Goal: Task Accomplishment & Management: Use online tool/utility

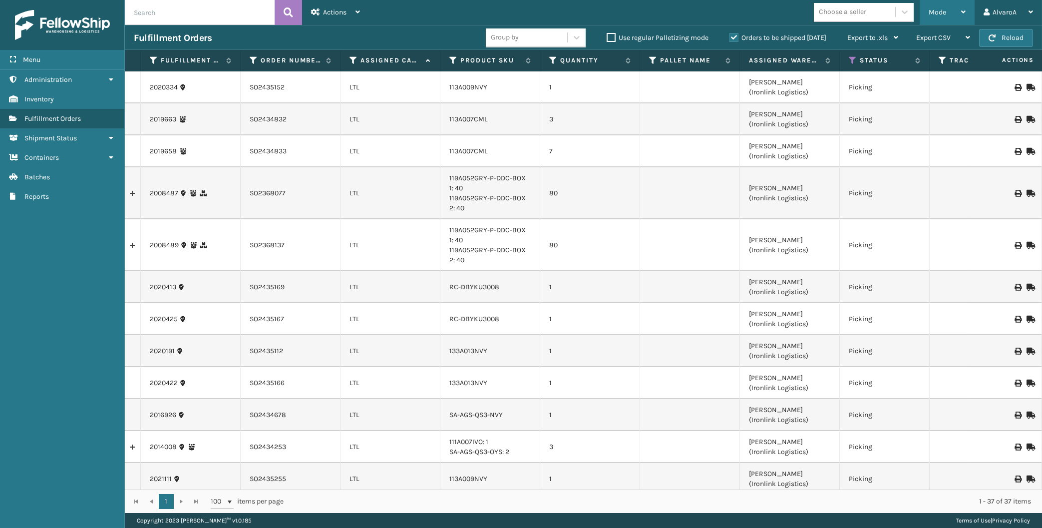
click at [942, 14] on span "Mode" at bounding box center [937, 12] width 17 height 8
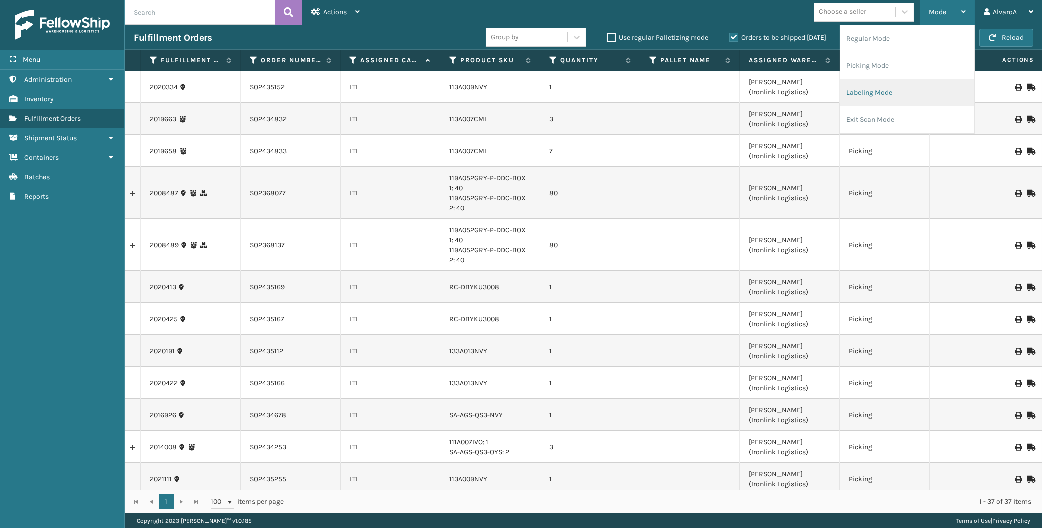
click at [890, 90] on li "Labeling Mode" at bounding box center [907, 92] width 134 height 27
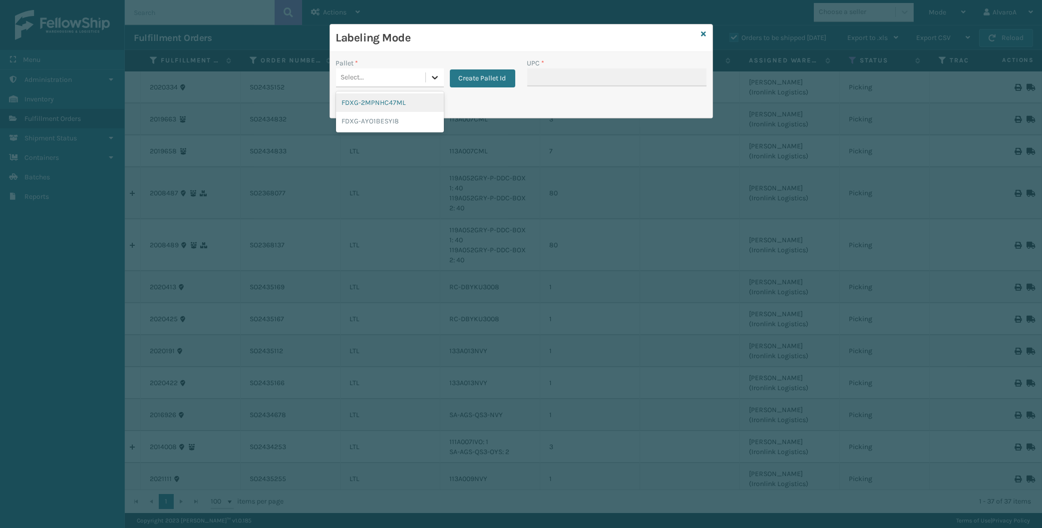
click at [430, 71] on div at bounding box center [435, 77] width 18 height 18
click at [474, 76] on button "Create Pallet Id" at bounding box center [482, 78] width 65 height 18
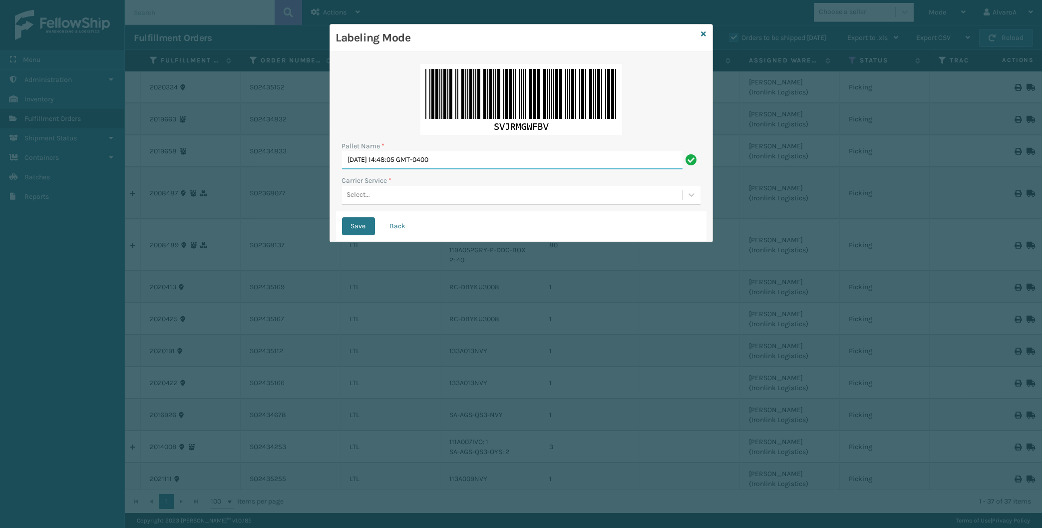
drag, startPoint x: 469, startPoint y: 160, endPoint x: 229, endPoint y: 178, distance: 240.3
click at [342, 169] on input "[DATE] 14:48:05 GMT-0400" at bounding box center [512, 160] width 341 height 18
type input "LPN 496051"
click at [364, 194] on div "Select..." at bounding box center [358, 195] width 23 height 10
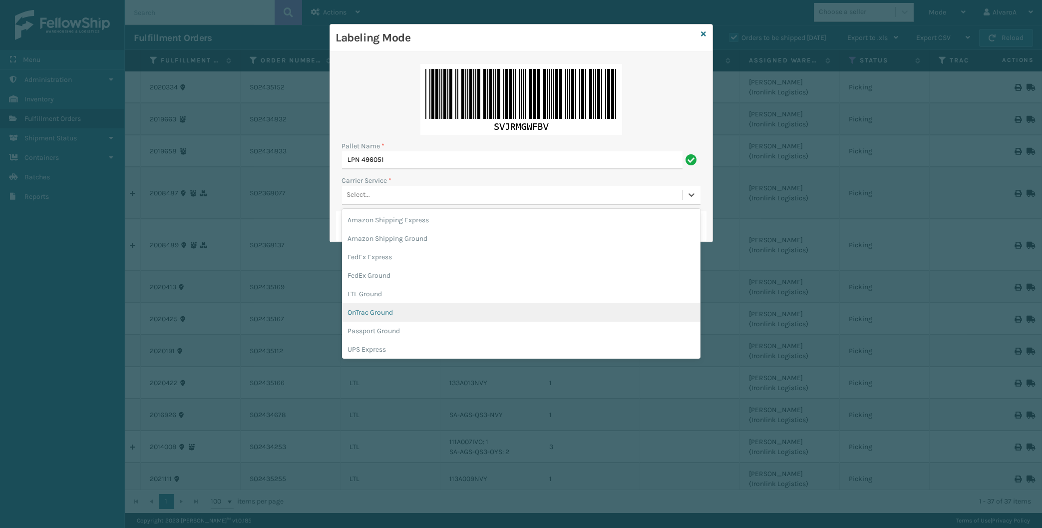
scroll to position [46, 0]
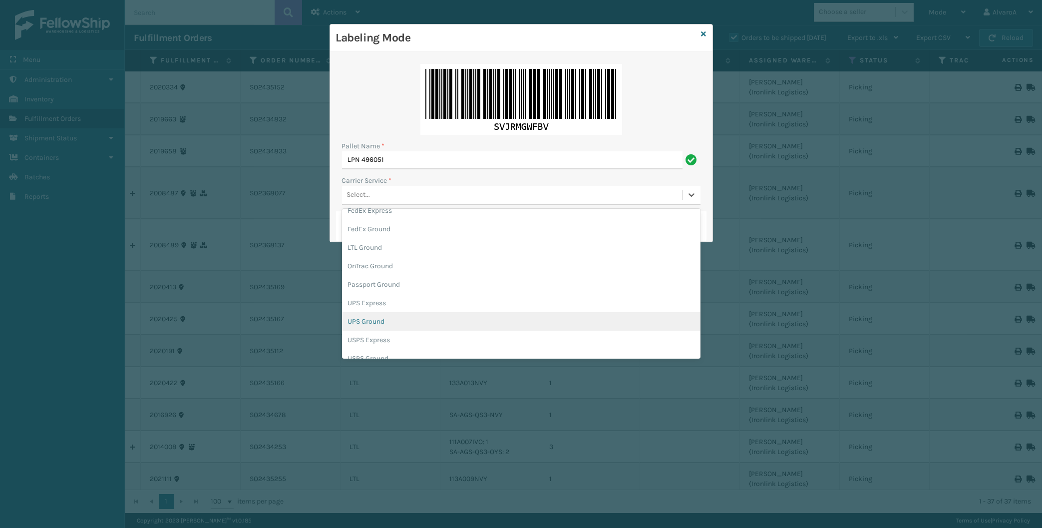
click at [367, 318] on div "UPS Ground" at bounding box center [521, 321] width 359 height 18
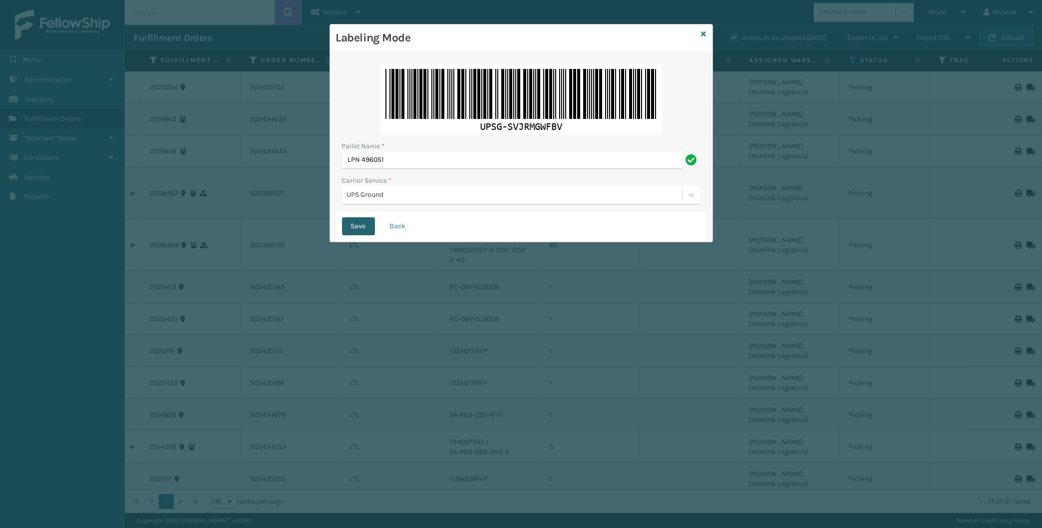
click at [362, 224] on button "Save" at bounding box center [358, 226] width 33 height 18
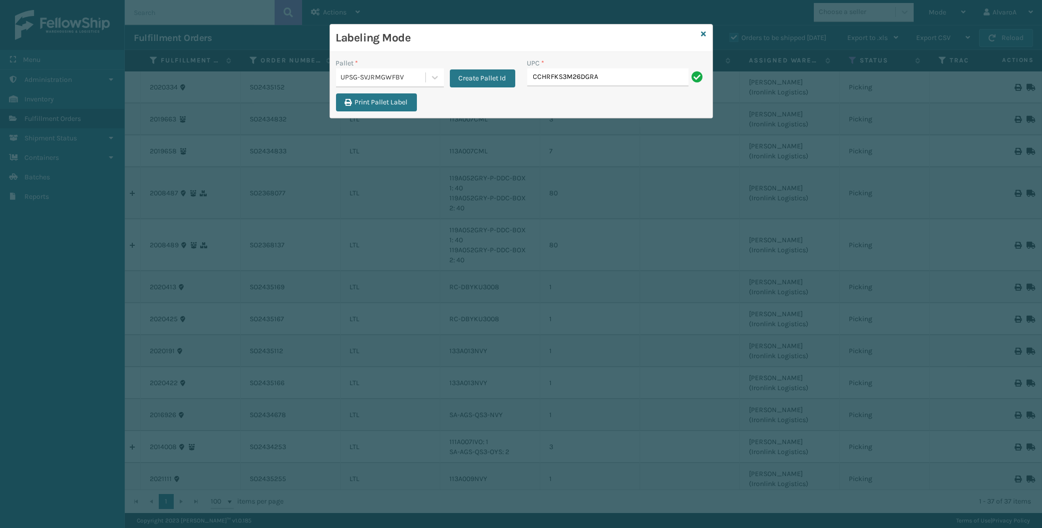
type input "CCHRFKS3M26DGRA"
type input "LKLGF2SP3OLV-C"
type input "111A049BLU"
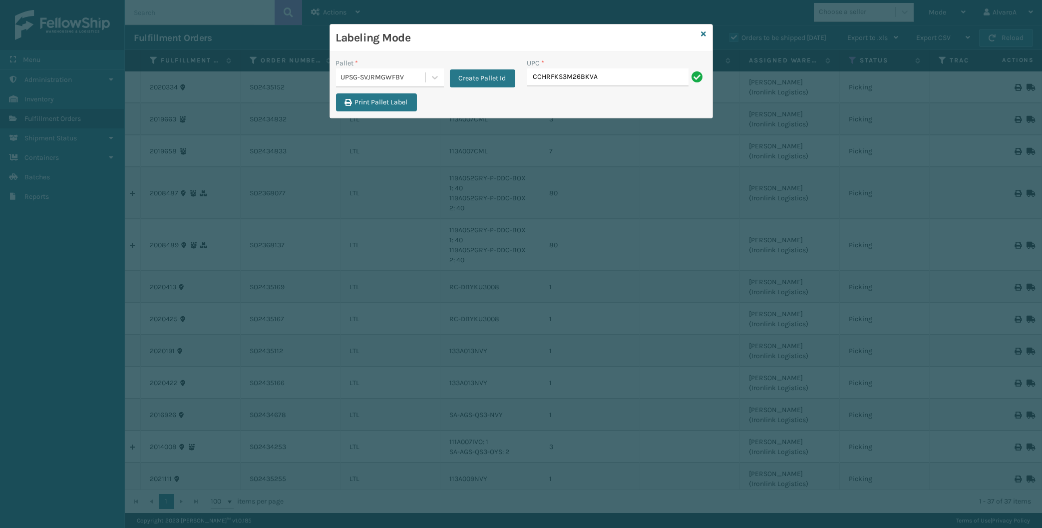
type input "CCHRFKS3M26BKVA"
type input "CCWENKS3BLURA"
click at [708, 33] on div "Labeling Mode" at bounding box center [521, 37] width 382 height 27
drag, startPoint x: 706, startPoint y: 33, endPoint x: 844, endPoint y: 19, distance: 138.5
click at [707, 33] on div "Labeling Mode Pallet * UPSG-SVJRMGWFBV Create Pallet Id UPC * Print Pallet Label" at bounding box center [521, 71] width 383 height 94
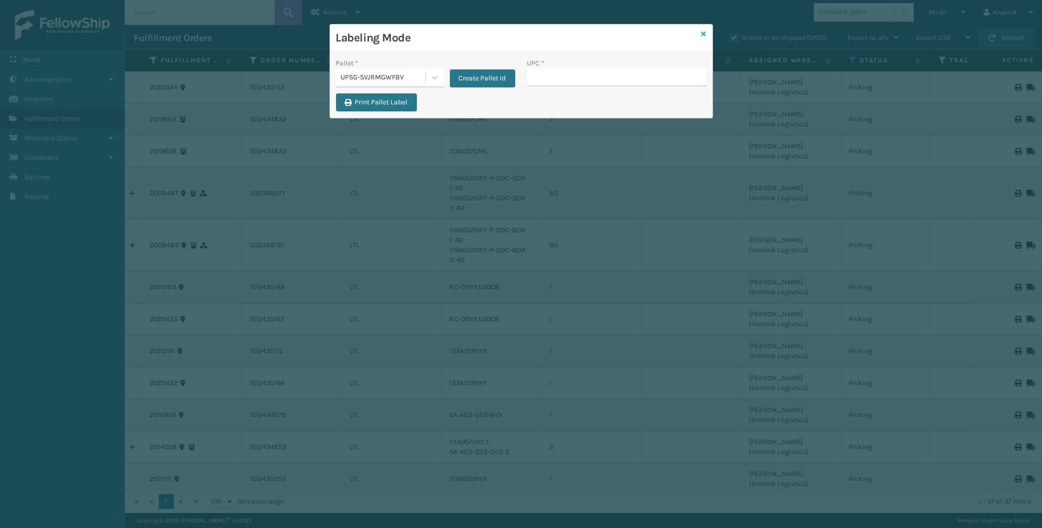
click at [704, 31] on icon at bounding box center [704, 33] width 5 height 7
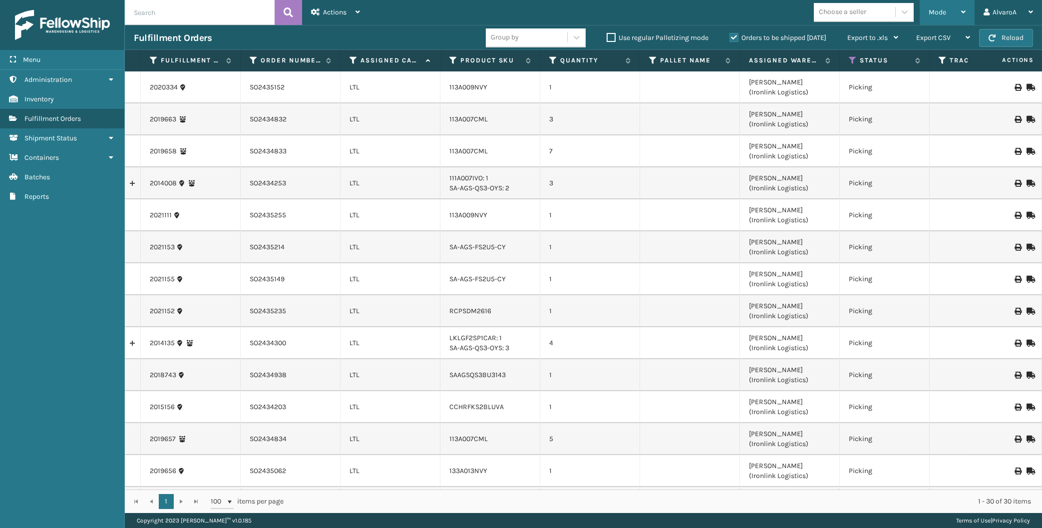
click at [933, 6] on div "Mode" at bounding box center [947, 12] width 37 height 25
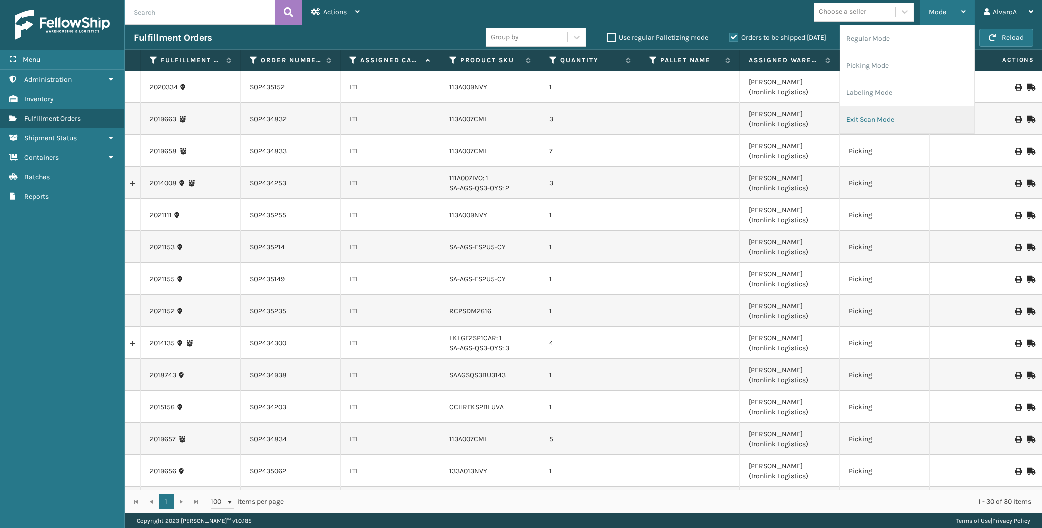
click at [873, 109] on li "Exit Scan Mode" at bounding box center [907, 119] width 134 height 27
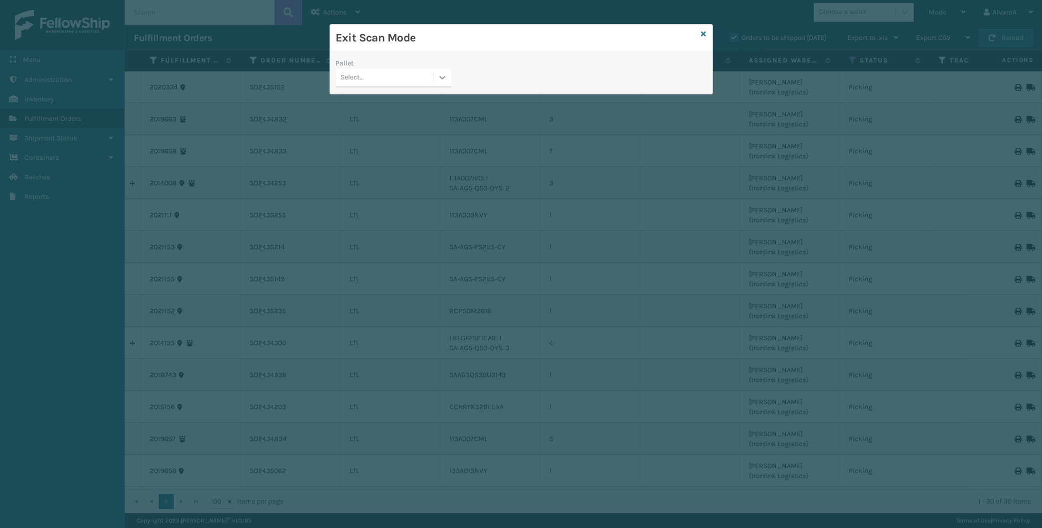
click at [440, 76] on icon at bounding box center [442, 77] width 10 height 10
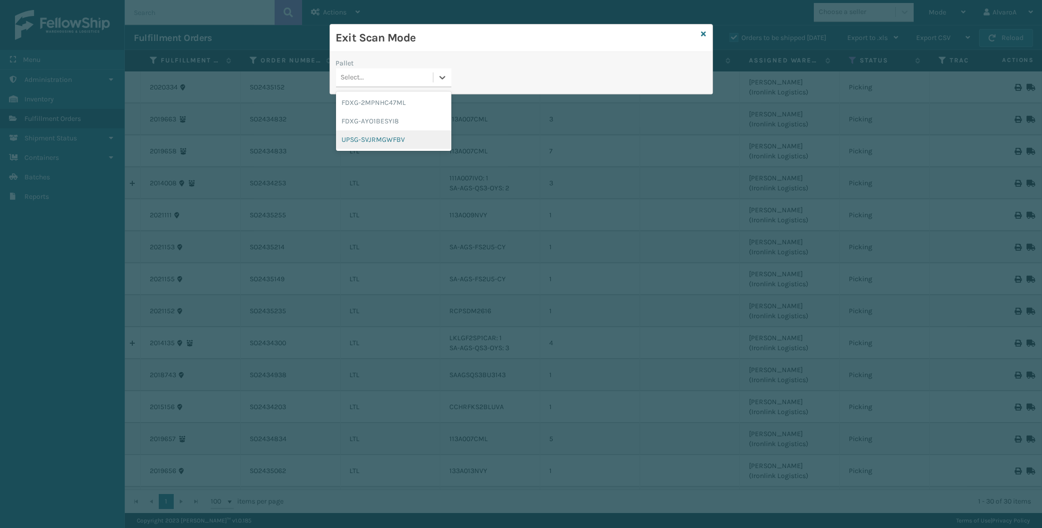
click at [363, 136] on div "UPSG-SVJRMGWFBV" at bounding box center [393, 139] width 115 height 18
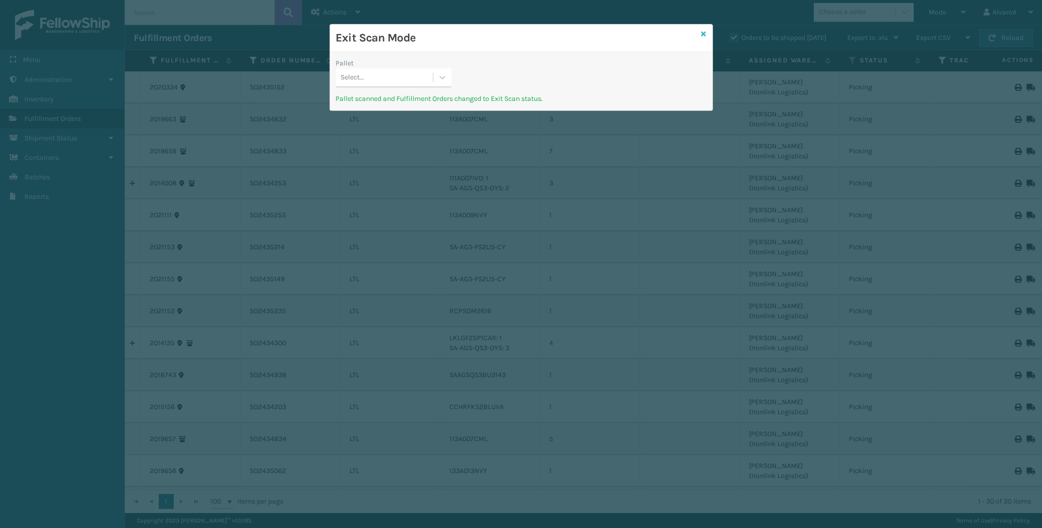
click at [706, 30] on icon at bounding box center [704, 33] width 5 height 7
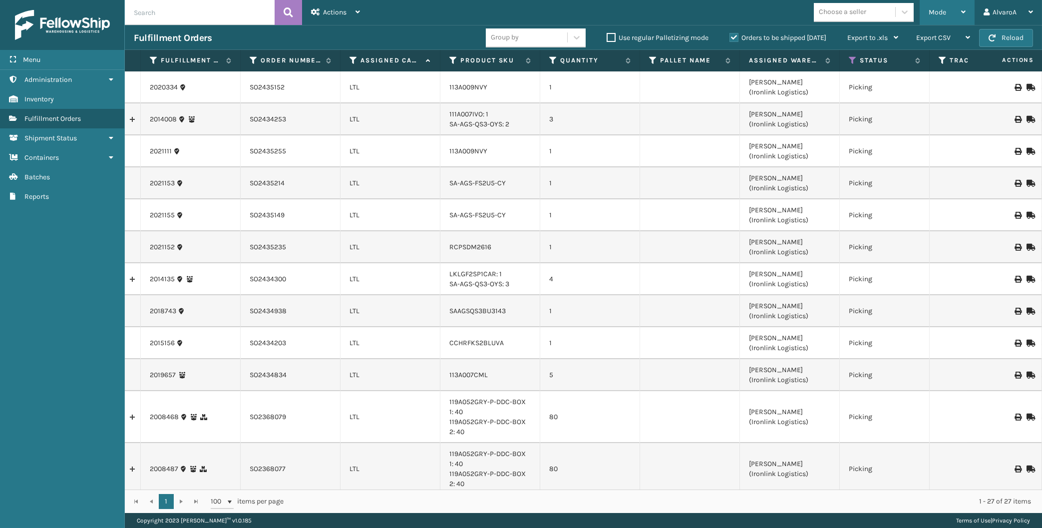
click at [942, 13] on span "Mode" at bounding box center [937, 12] width 17 height 8
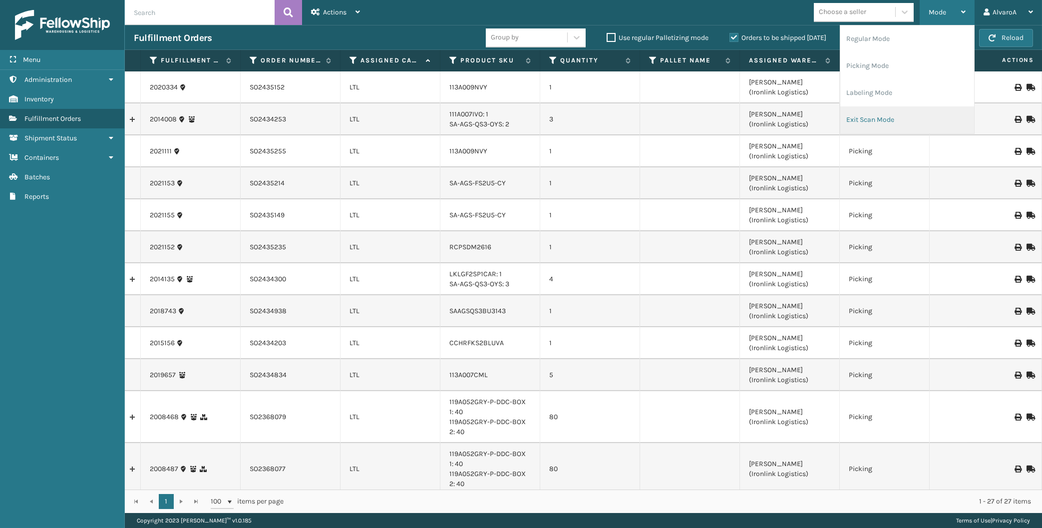
click at [880, 117] on li "Exit Scan Mode" at bounding box center [907, 119] width 134 height 27
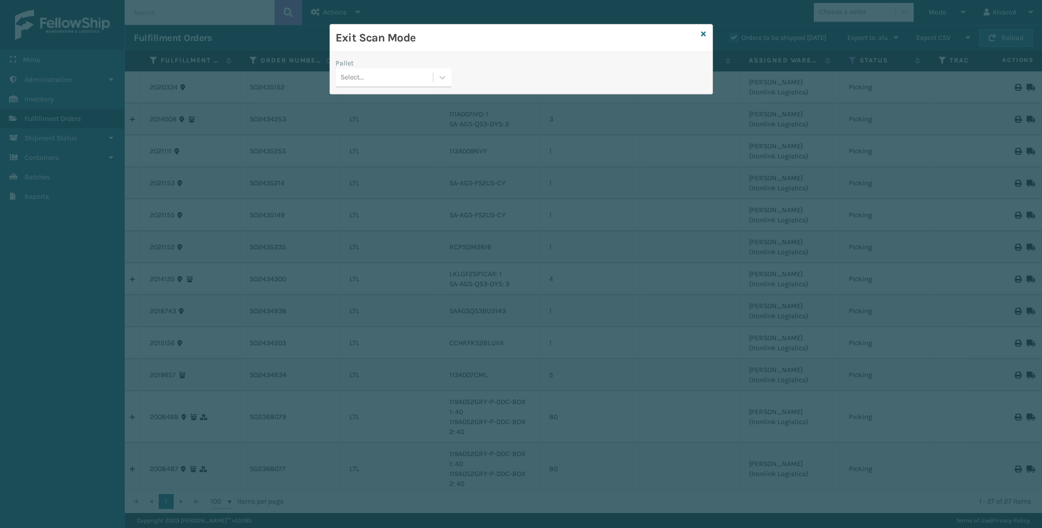
click at [708, 33] on div "Exit Scan Mode" at bounding box center [521, 37] width 382 height 27
click at [706, 34] on icon at bounding box center [704, 33] width 5 height 7
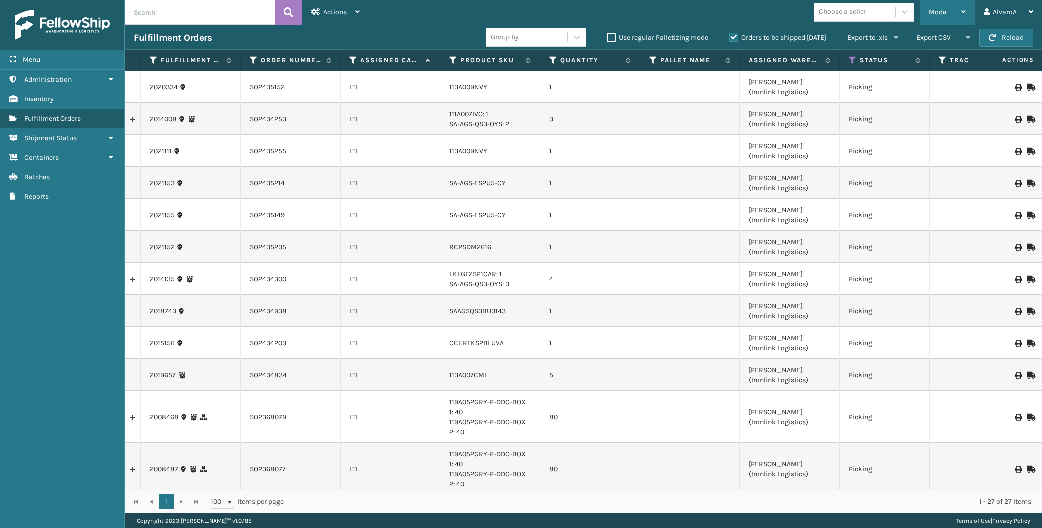
click at [943, 13] on span "Mode" at bounding box center [937, 12] width 17 height 8
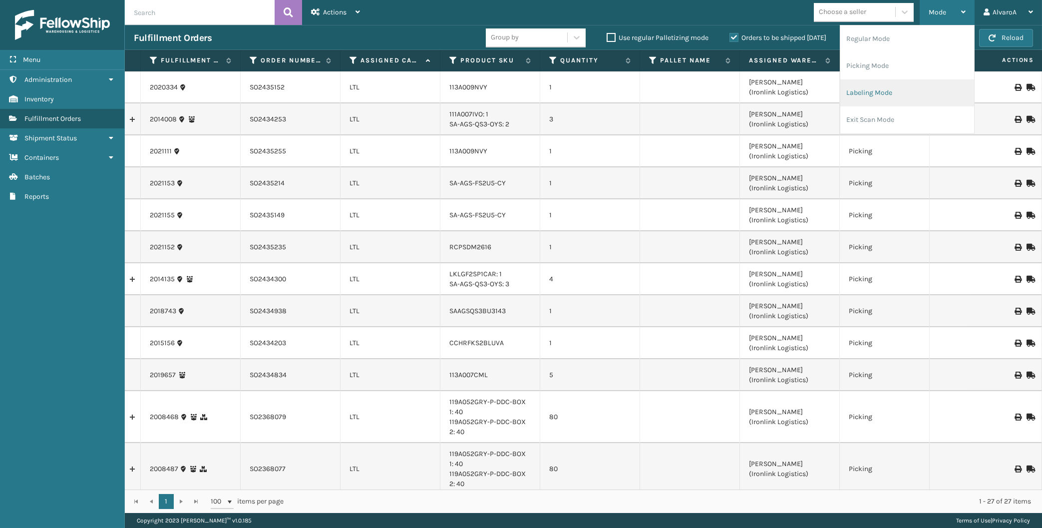
click at [870, 84] on li "Labeling Mode" at bounding box center [907, 92] width 134 height 27
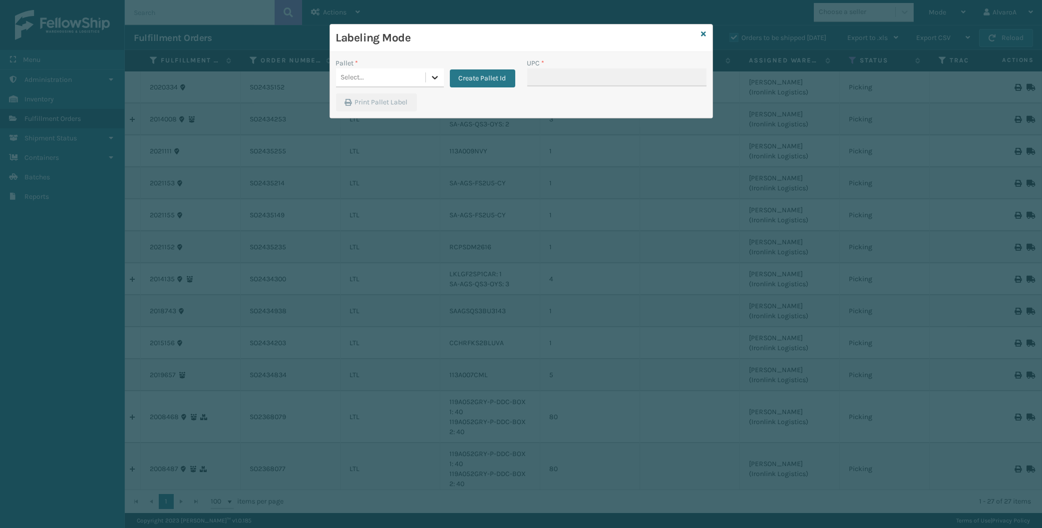
click at [434, 76] on icon at bounding box center [435, 77] width 10 height 10
click at [465, 73] on button "Create Pallet Id" at bounding box center [482, 78] width 65 height 18
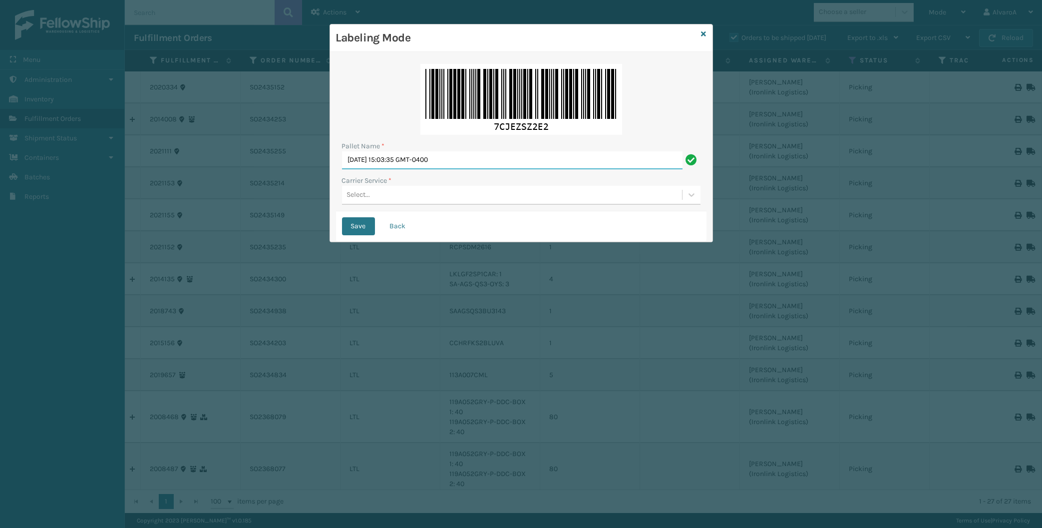
drag, startPoint x: 474, startPoint y: 164, endPoint x: 298, endPoint y: 186, distance: 177.7
click at [342, 169] on input "[DATE] 15:03:35 GMT-0400" at bounding box center [512, 160] width 341 height 18
type input "LPN 496052"
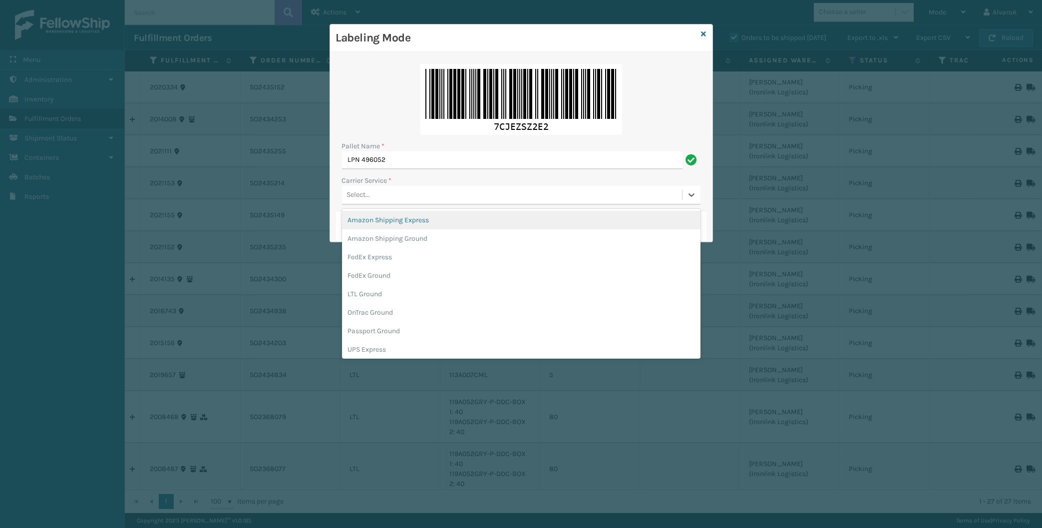
click at [368, 188] on div "Select..." at bounding box center [512, 195] width 340 height 16
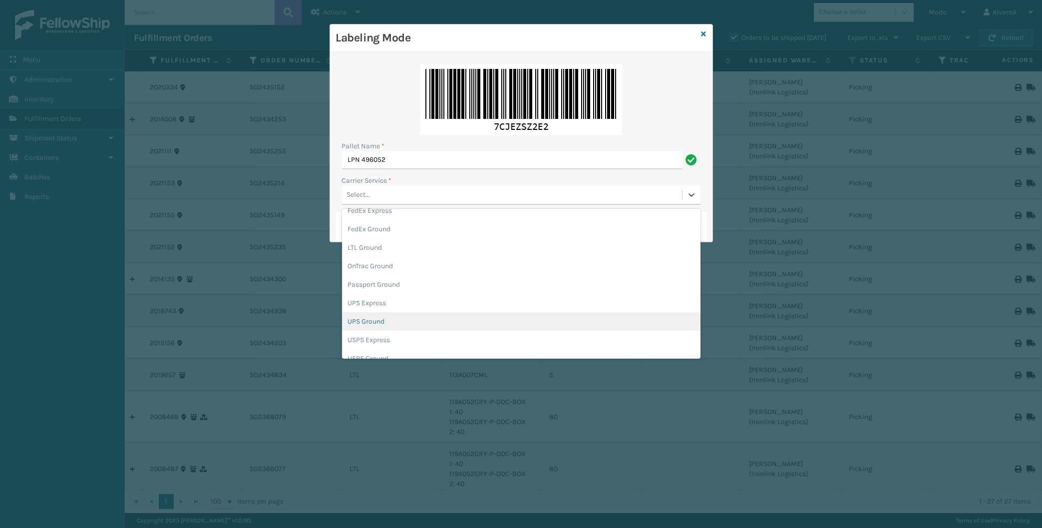
click at [368, 316] on div "UPS Ground" at bounding box center [521, 321] width 359 height 18
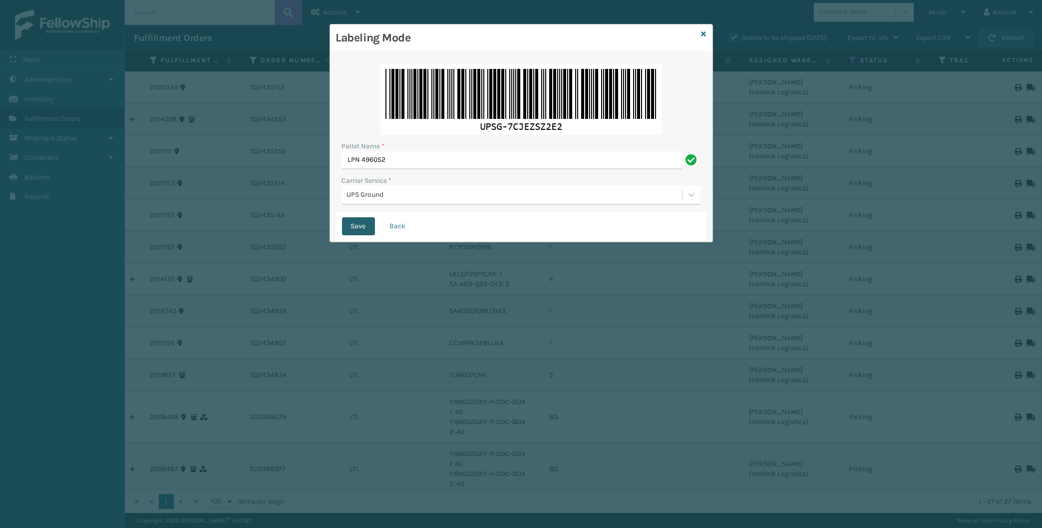
click at [361, 230] on button "Save" at bounding box center [358, 226] width 33 height 18
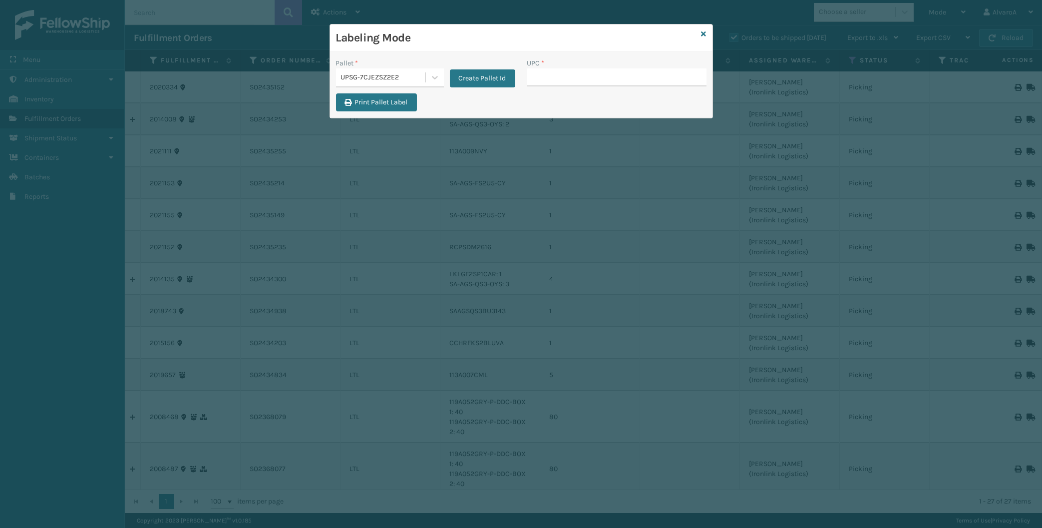
click at [541, 78] on input "UPC *" at bounding box center [616, 77] width 179 height 18
type input "133A013BRN"
type input "133A013NVY"
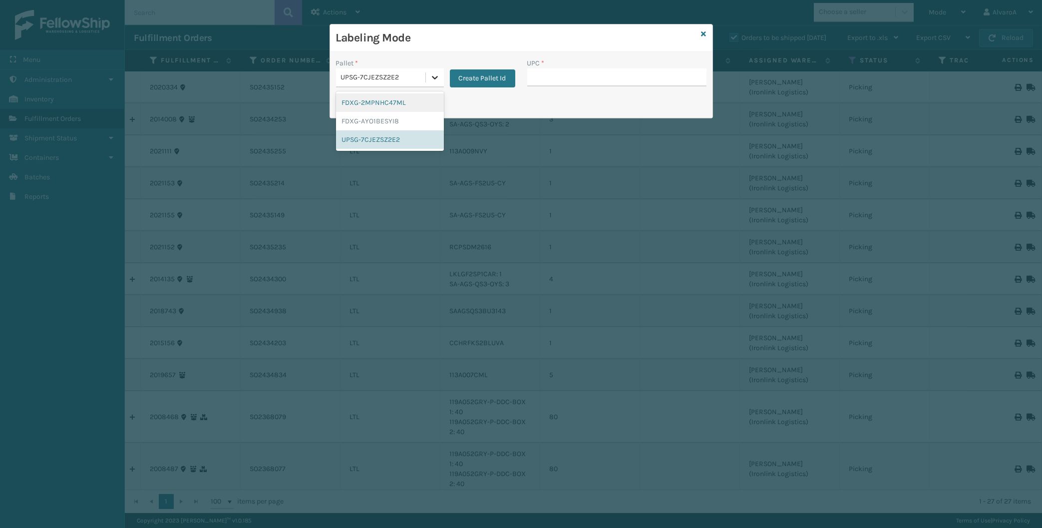
click at [441, 74] on div at bounding box center [435, 77] width 18 height 18
click at [384, 142] on div "UPSG-7CJEZSZ2E2" at bounding box center [390, 139] width 108 height 18
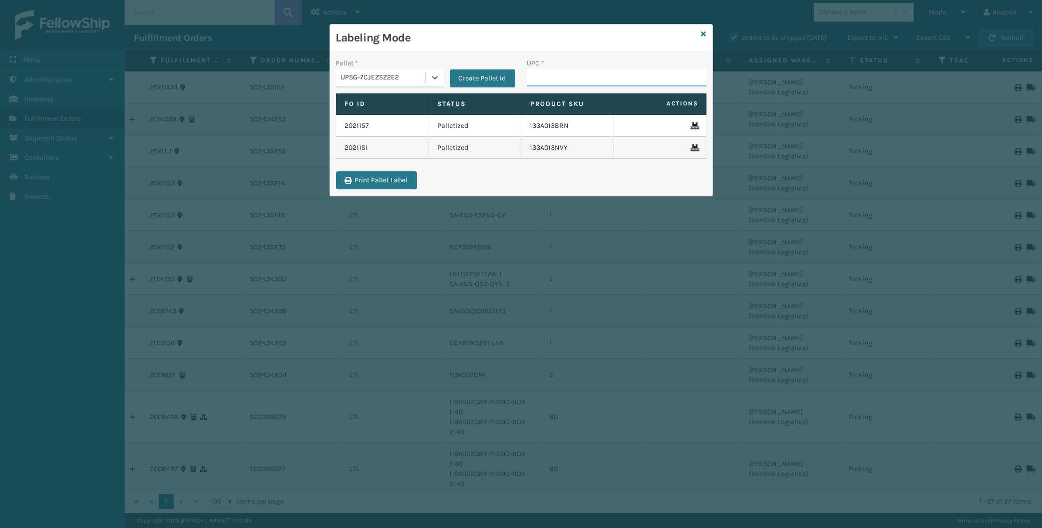
click at [560, 77] on input "UPC *" at bounding box center [616, 77] width 179 height 18
type input "CCHRFKS1M26BKVA"
type input "LKLGF2SP3CAR"
click at [471, 84] on button "Create Pallet Id" at bounding box center [482, 78] width 65 height 18
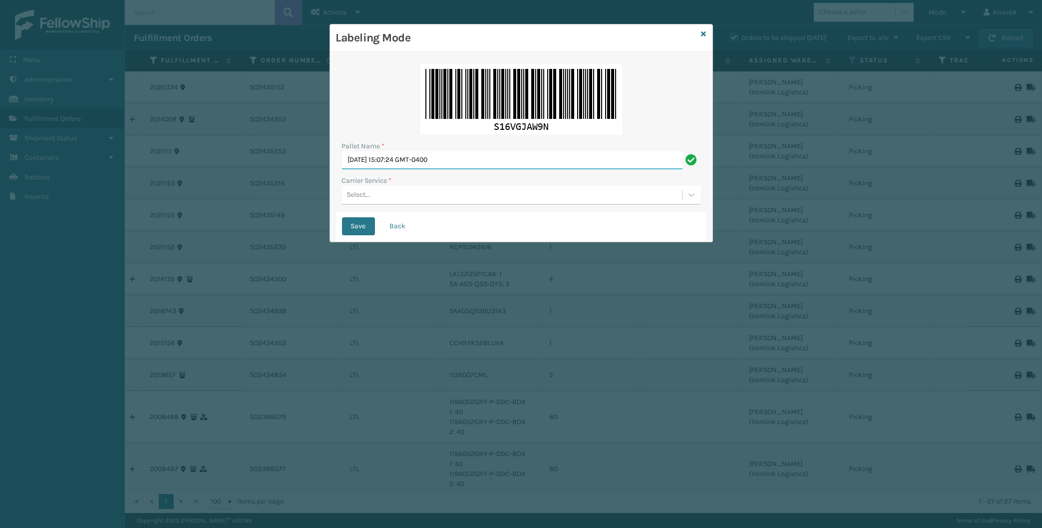
drag, startPoint x: 471, startPoint y: 158, endPoint x: 127, endPoint y: 164, distance: 344.1
click at [342, 164] on input "[DATE] 15:07:24 GMT-0400" at bounding box center [512, 160] width 341 height 18
type input "LPN 496050"
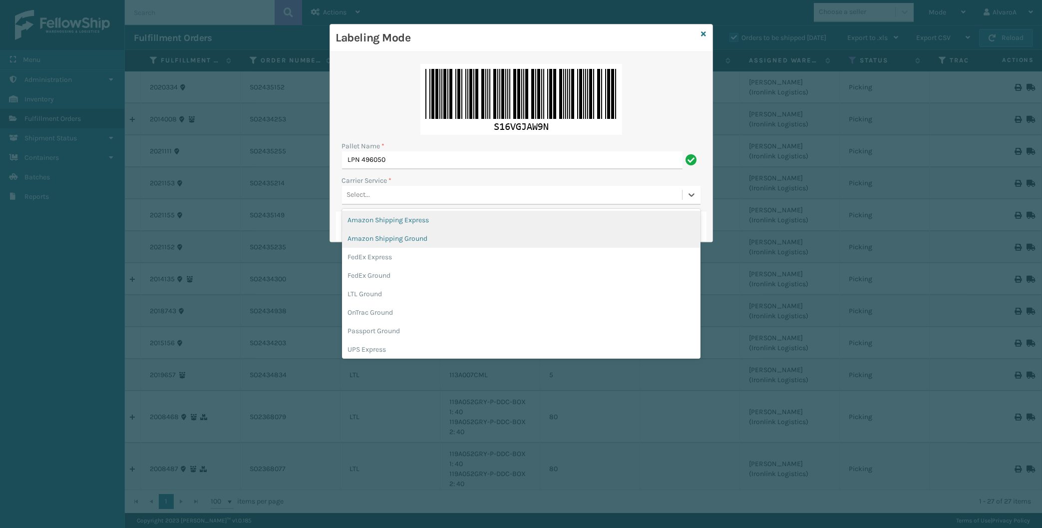
drag, startPoint x: 382, startPoint y: 199, endPoint x: 369, endPoint y: 239, distance: 41.8
click at [382, 200] on div "Select..." at bounding box center [512, 195] width 340 height 16
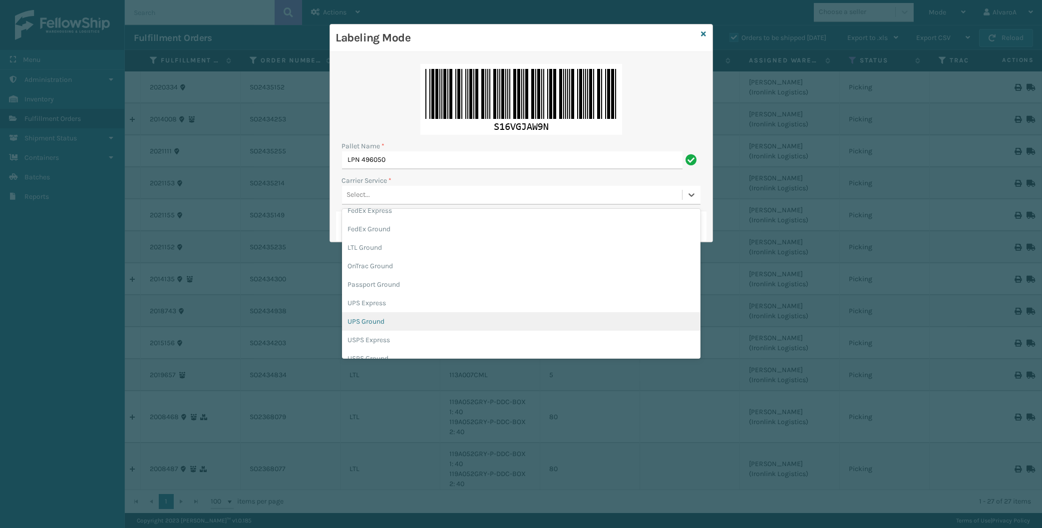
drag, startPoint x: 376, startPoint y: 320, endPoint x: 361, endPoint y: 229, distance: 92.5
click at [376, 315] on div "UPS Ground" at bounding box center [521, 321] width 359 height 18
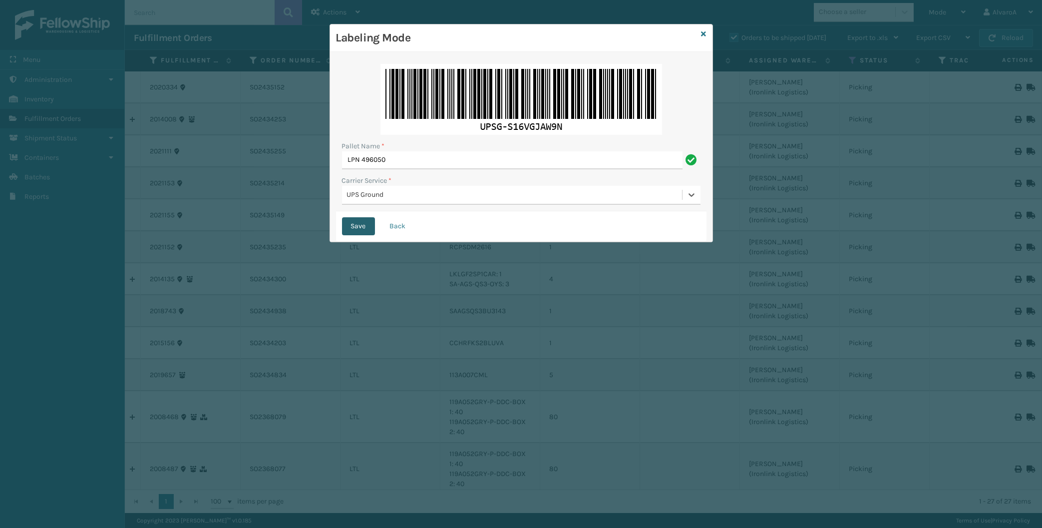
click at [360, 225] on button "Save" at bounding box center [358, 226] width 33 height 18
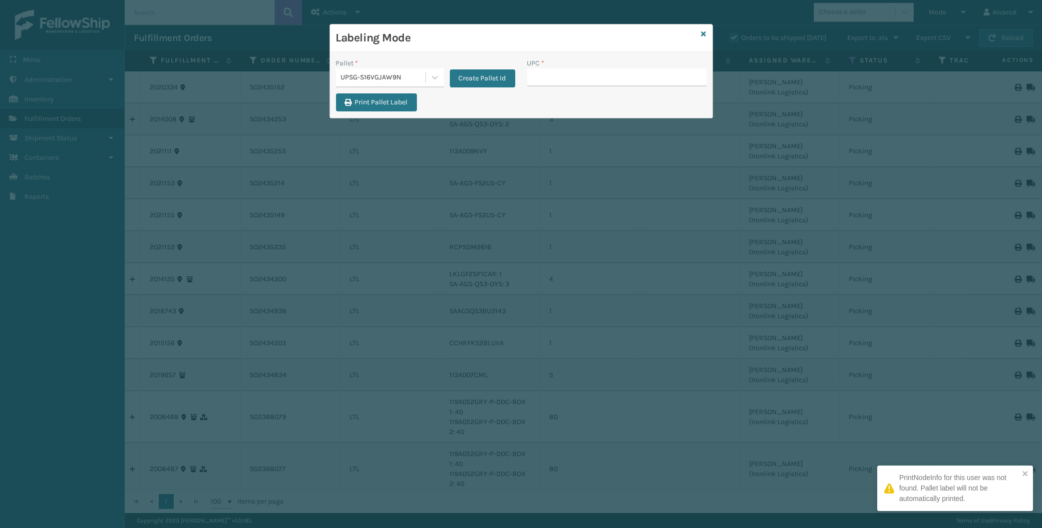
click at [570, 77] on input "UPC *" at bounding box center [616, 77] width 179 height 18
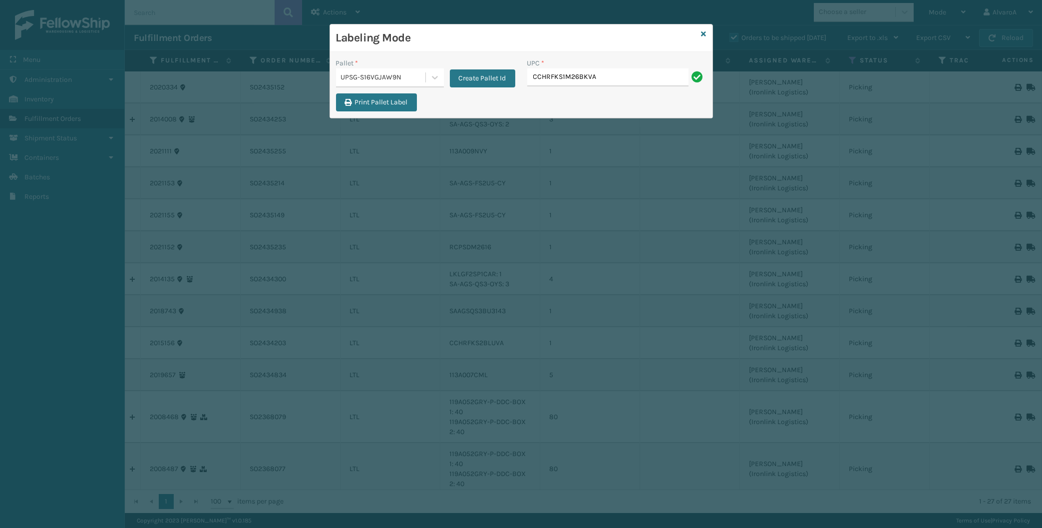
type input "CCHRFKS1M26BKVA"
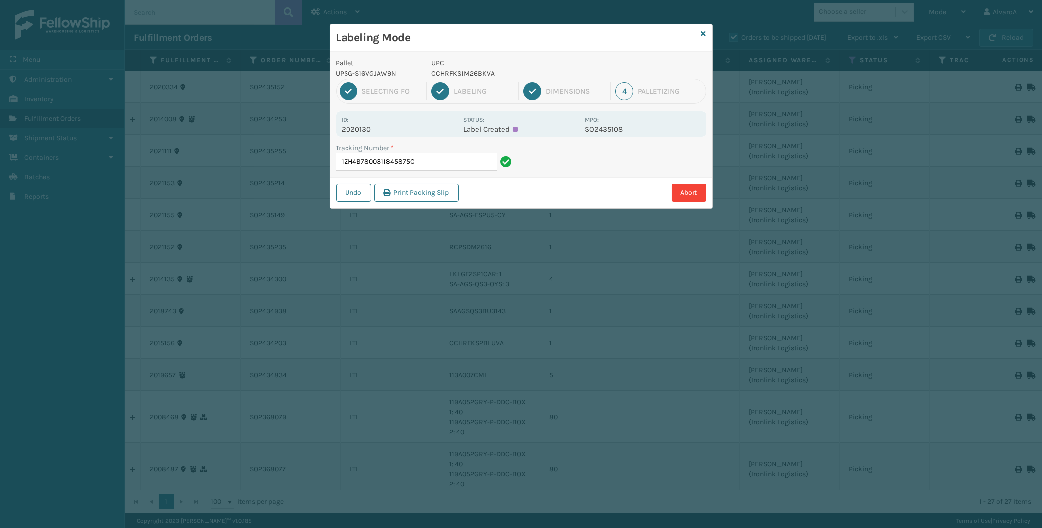
type input "1ZH4B7800311845875"
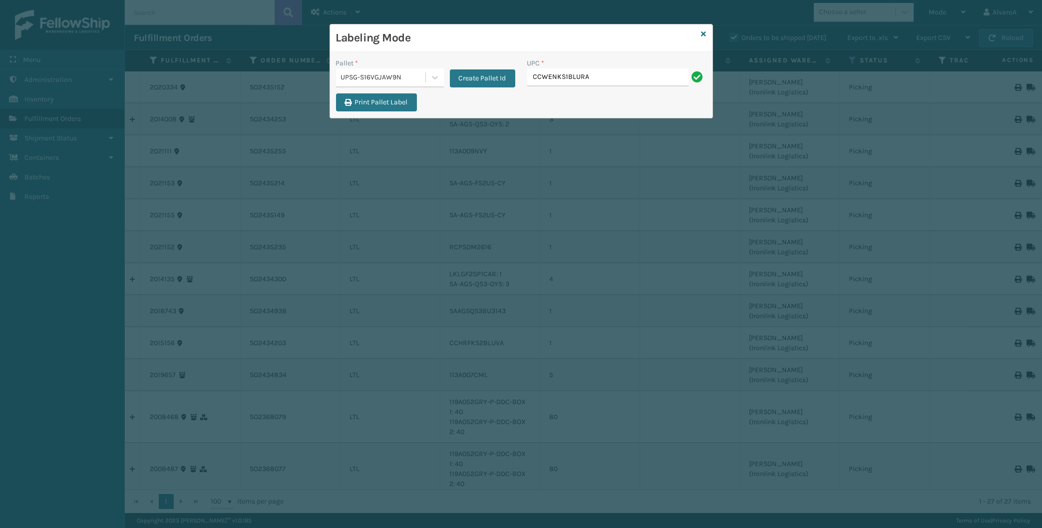
type input "CCWENKS1BLURA"
click at [706, 32] on icon at bounding box center [704, 33] width 5 height 7
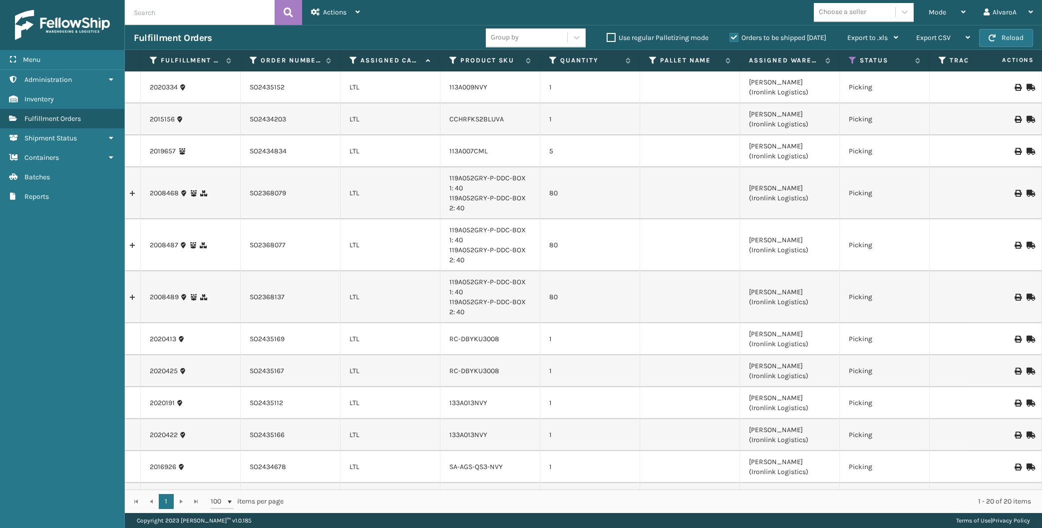
scroll to position [281, 0]
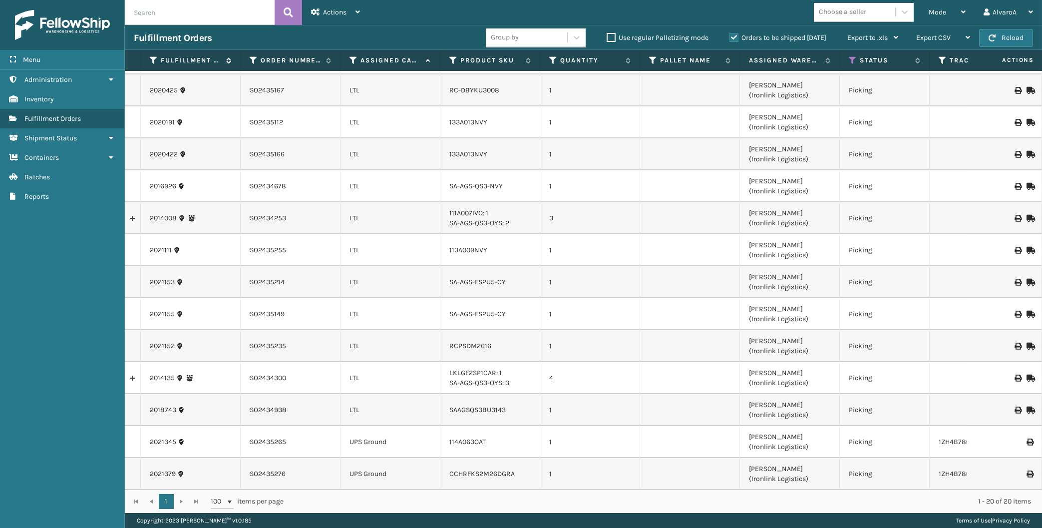
click at [157, 56] on div "Fulfillment Order Id" at bounding box center [190, 60] width 81 height 9
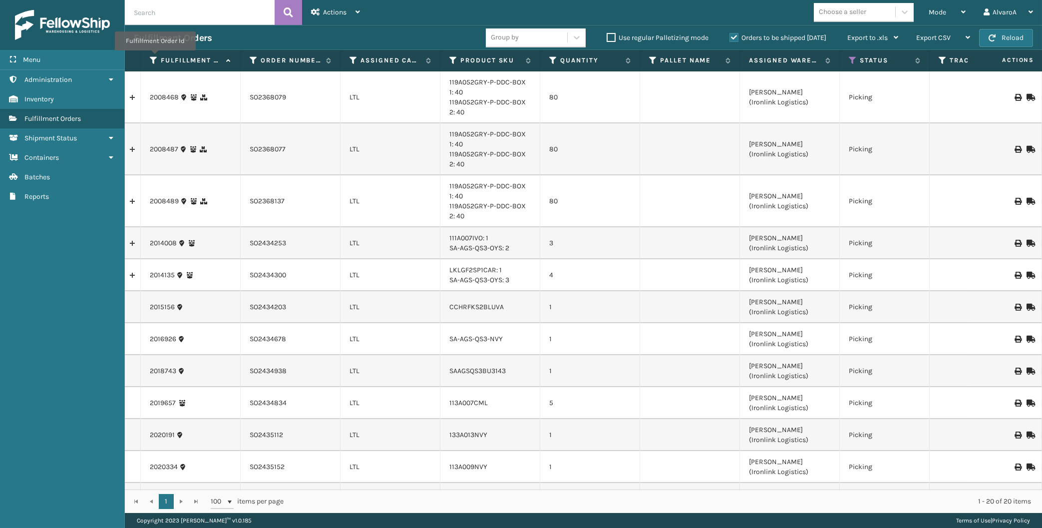
click at [155, 57] on icon at bounding box center [154, 60] width 8 height 9
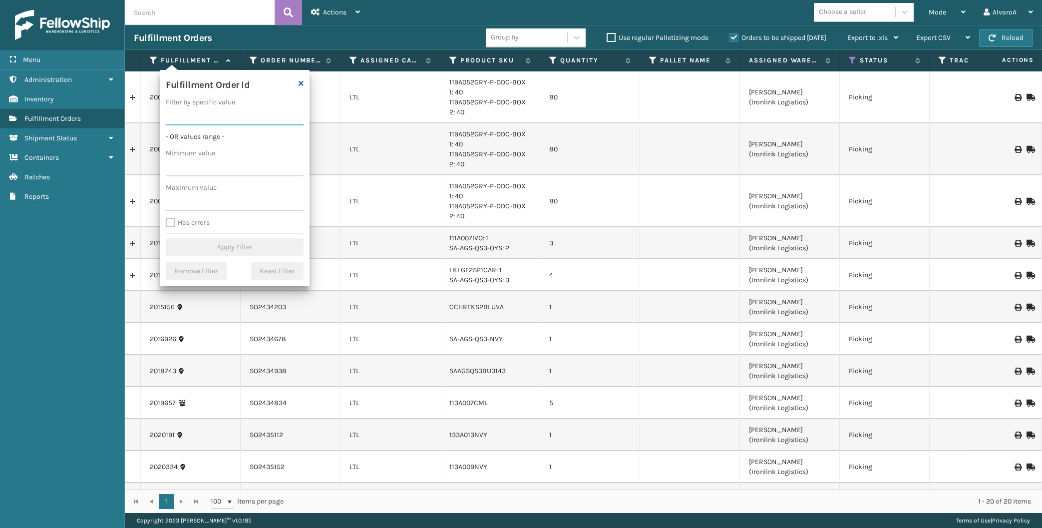
click at [193, 115] on input "Filter by specific value" at bounding box center [235, 116] width 138 height 18
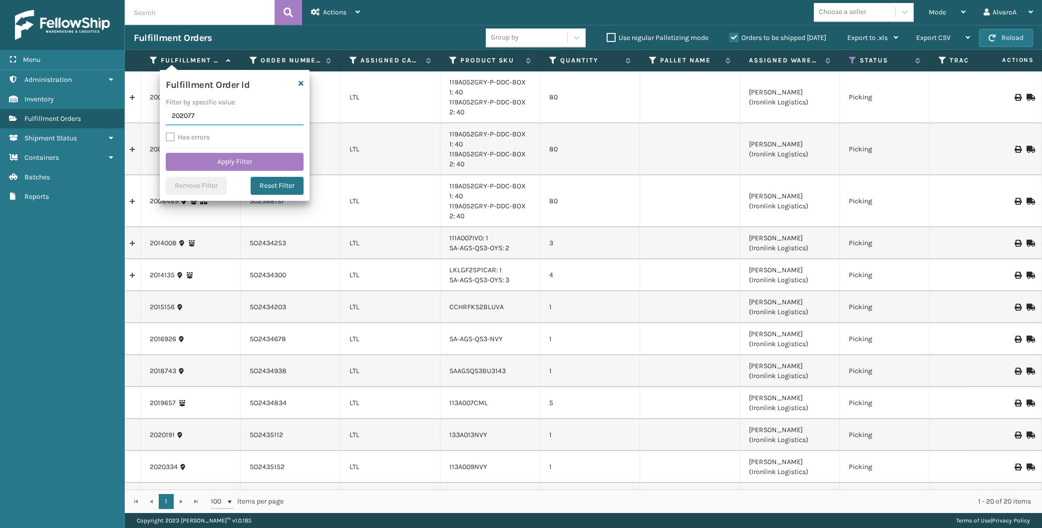
type input "2020778"
click button "Apply Filter" at bounding box center [235, 162] width 138 height 18
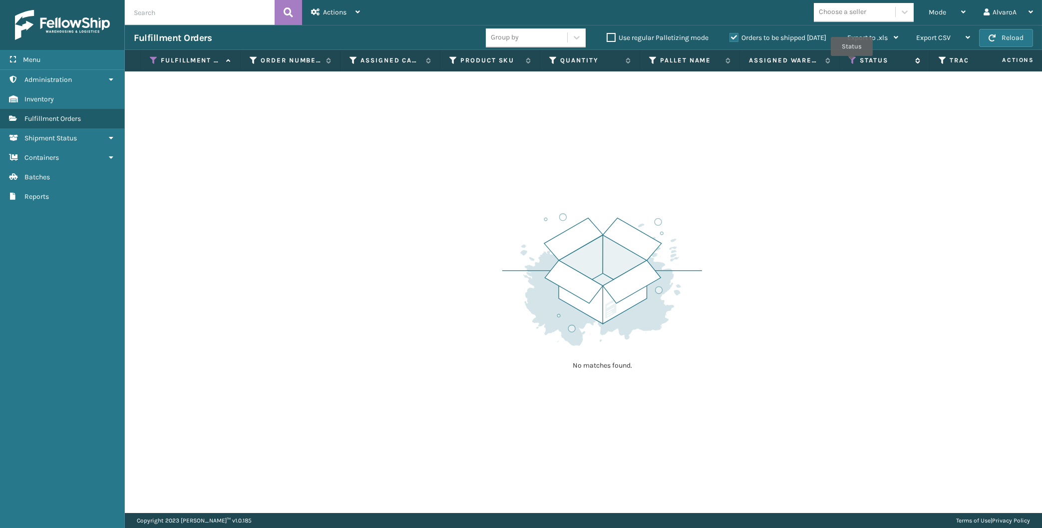
click at [852, 63] on icon at bounding box center [853, 60] width 8 height 9
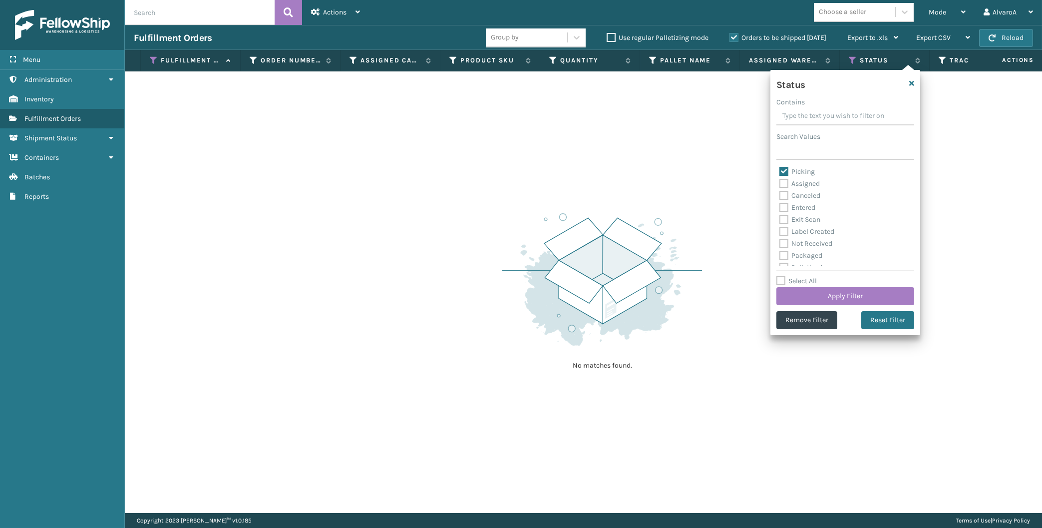
click at [793, 281] on label "Select All" at bounding box center [796, 281] width 40 height 8
click at [793, 276] on input "Select All" at bounding box center [851, 275] width 150 height 1
checkbox input "true"
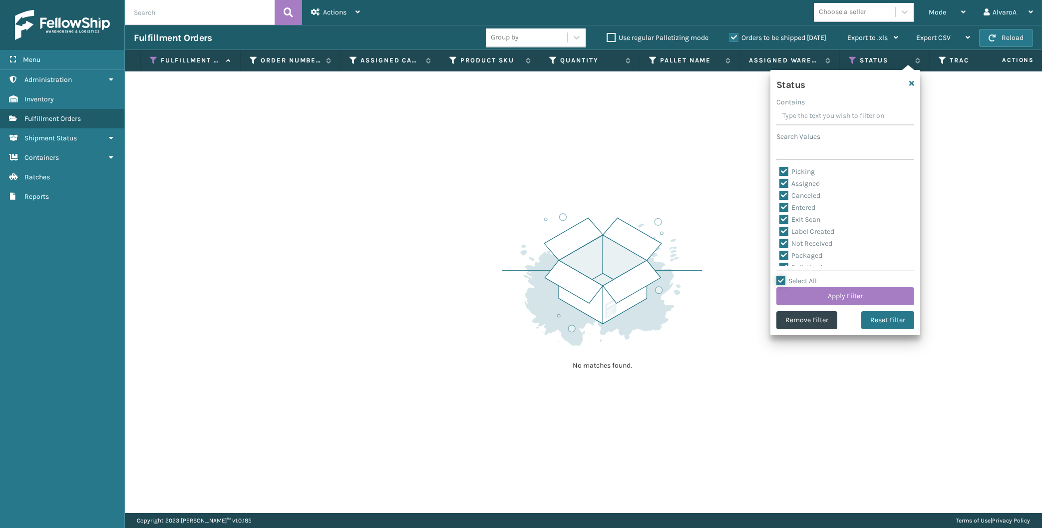
checkbox input "true"
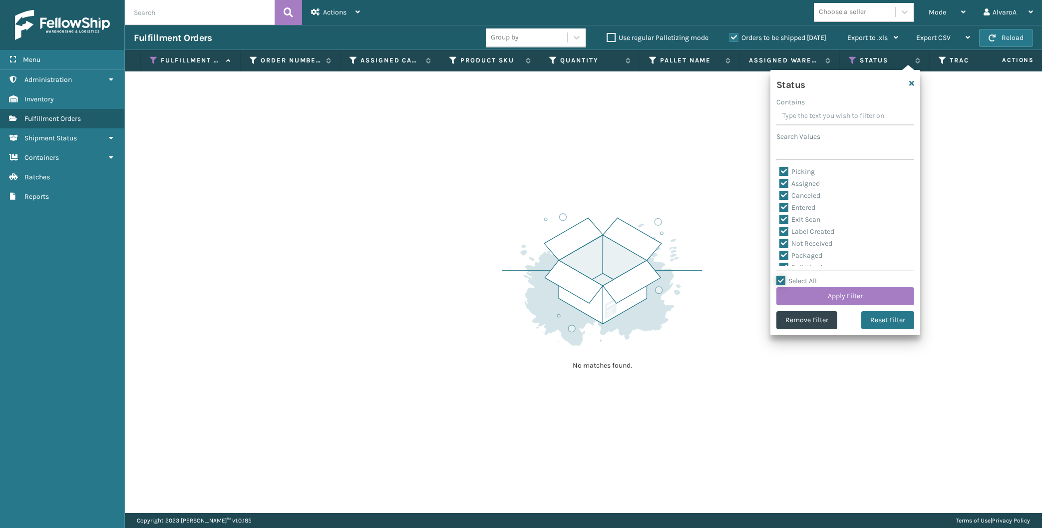
checkbox input "true"
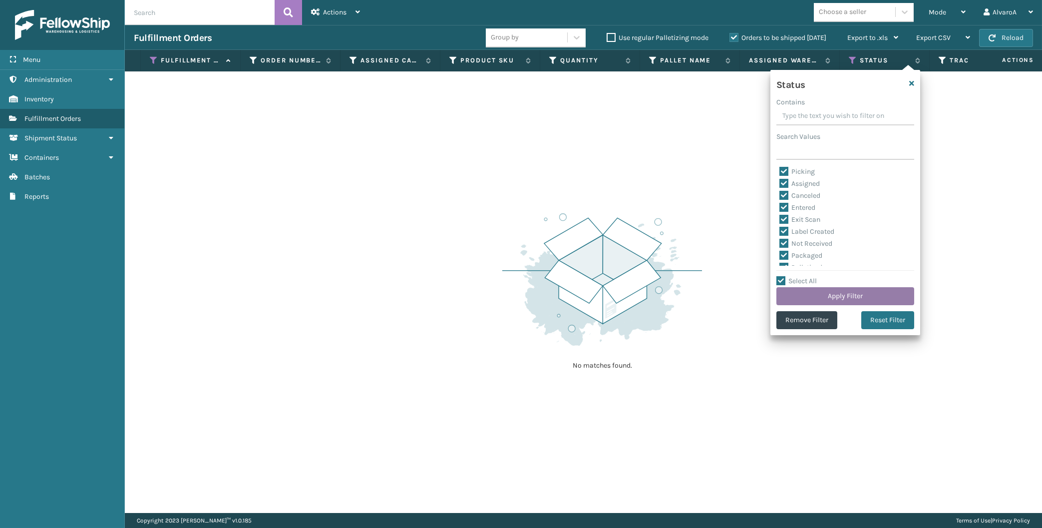
click at [791, 296] on button "Apply Filter" at bounding box center [845, 296] width 138 height 18
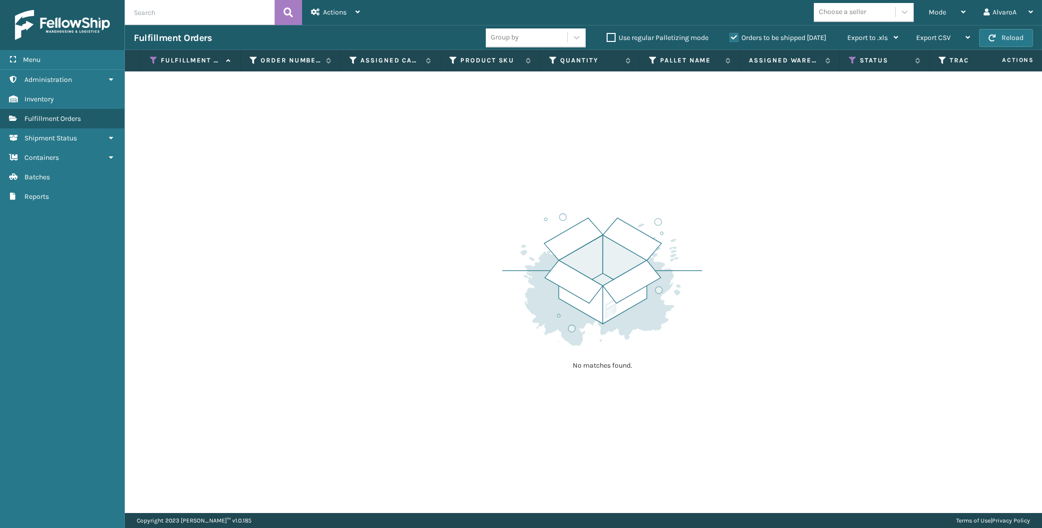
click at [732, 37] on label "Orders to be shipped [DATE]" at bounding box center [777, 37] width 97 height 8
click at [730, 37] on input "Orders to be shipped [DATE]" at bounding box center [729, 35] width 0 height 6
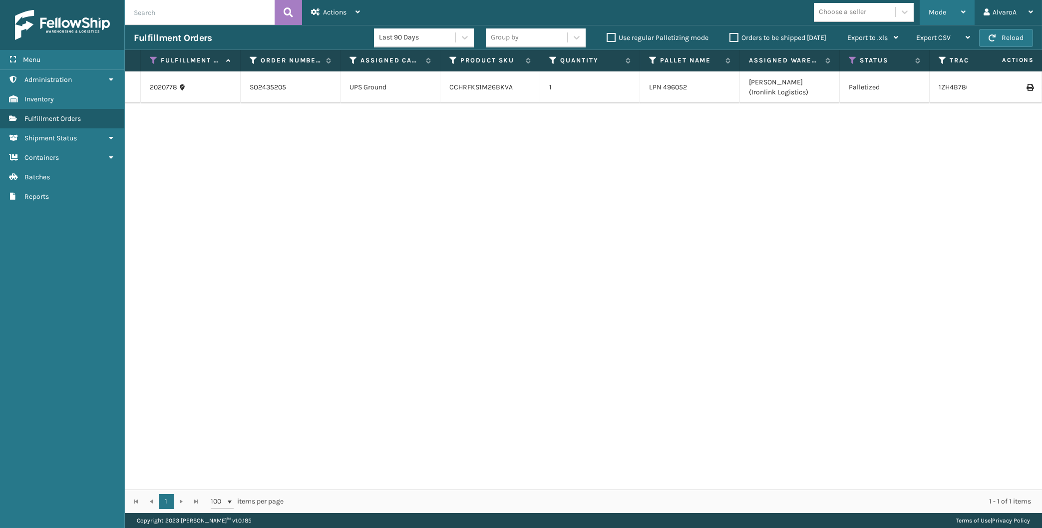
click at [927, 13] on div "Mode Regular Mode Picking Mode Labeling Mode Exit Scan Mode" at bounding box center [947, 12] width 55 height 25
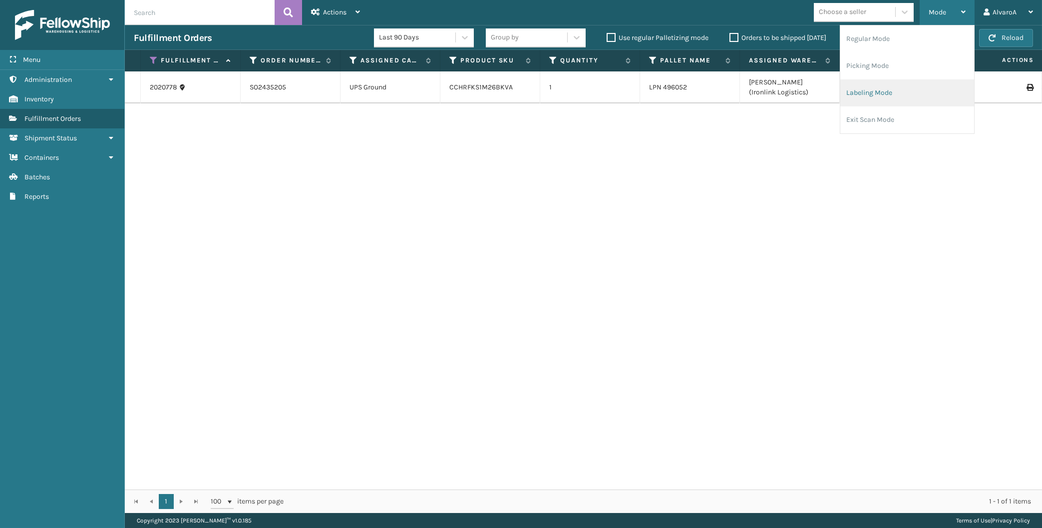
click at [876, 103] on li "Labeling Mode" at bounding box center [907, 92] width 134 height 27
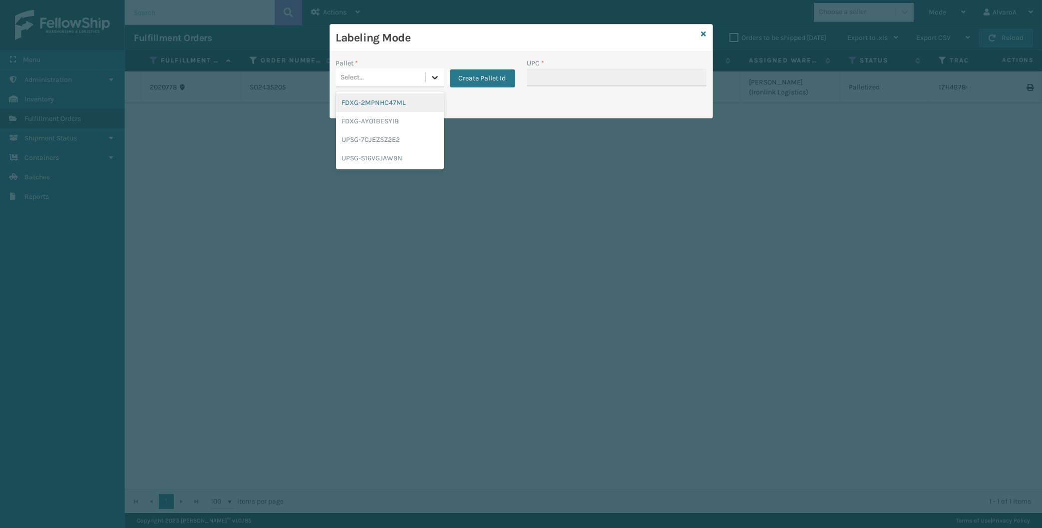
click at [431, 69] on div at bounding box center [435, 77] width 18 height 18
click at [385, 135] on div "UPSG-7CJEZSZ2E2" at bounding box center [390, 139] width 108 height 18
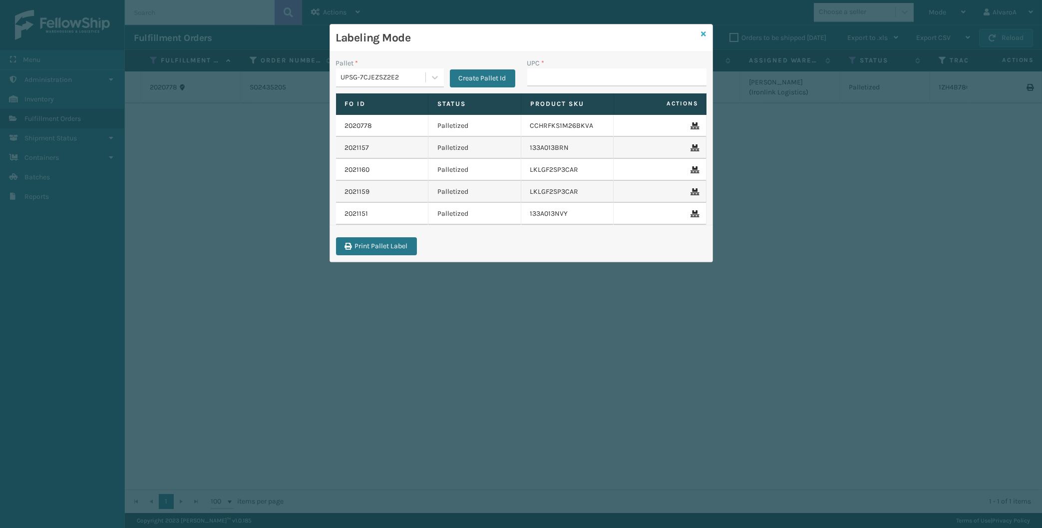
click at [704, 33] on icon at bounding box center [704, 33] width 5 height 7
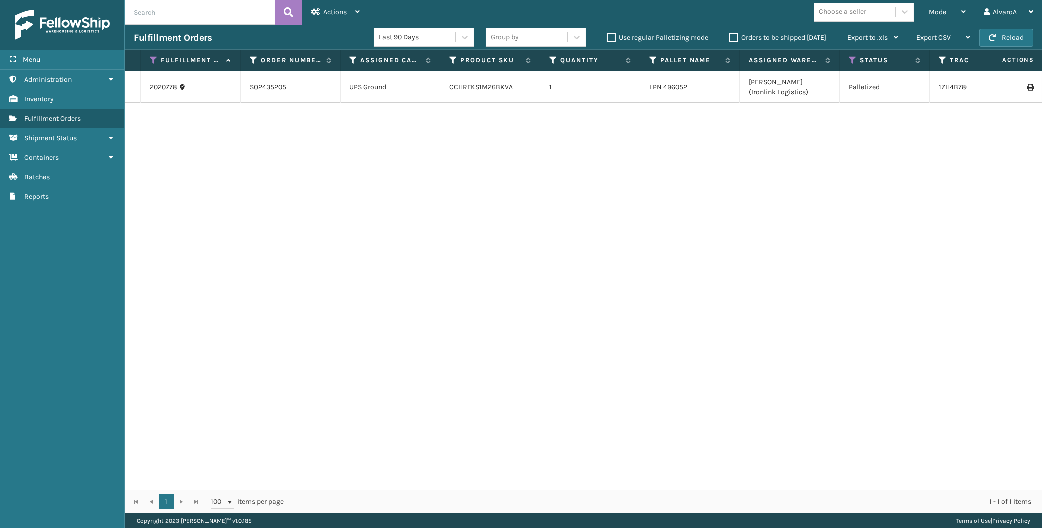
click at [155, 57] on icon at bounding box center [154, 60] width 8 height 9
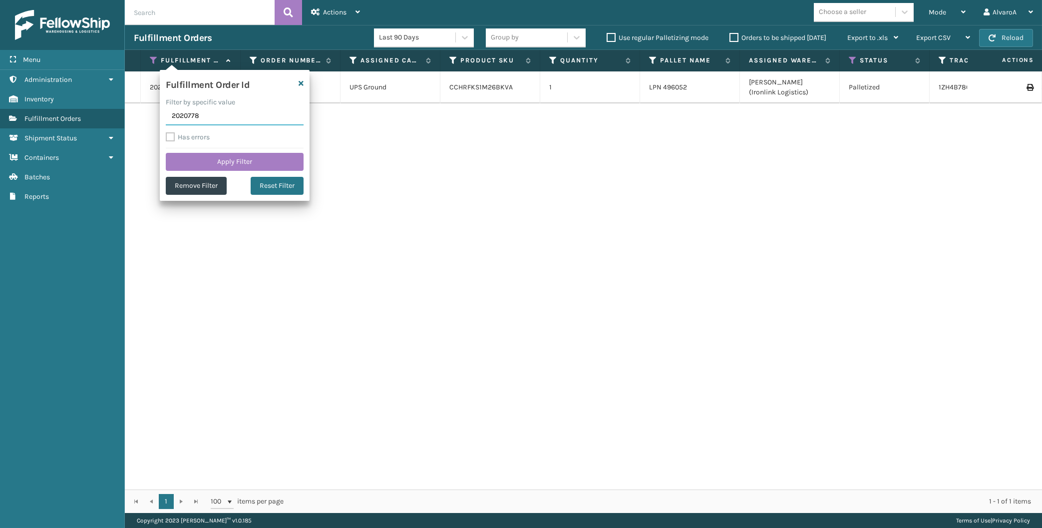
drag, startPoint x: 214, startPoint y: 113, endPoint x: 159, endPoint y: 120, distance: 55.9
click at [166, 120] on input "2020778" at bounding box center [235, 116] width 138 height 18
type input "2020130"
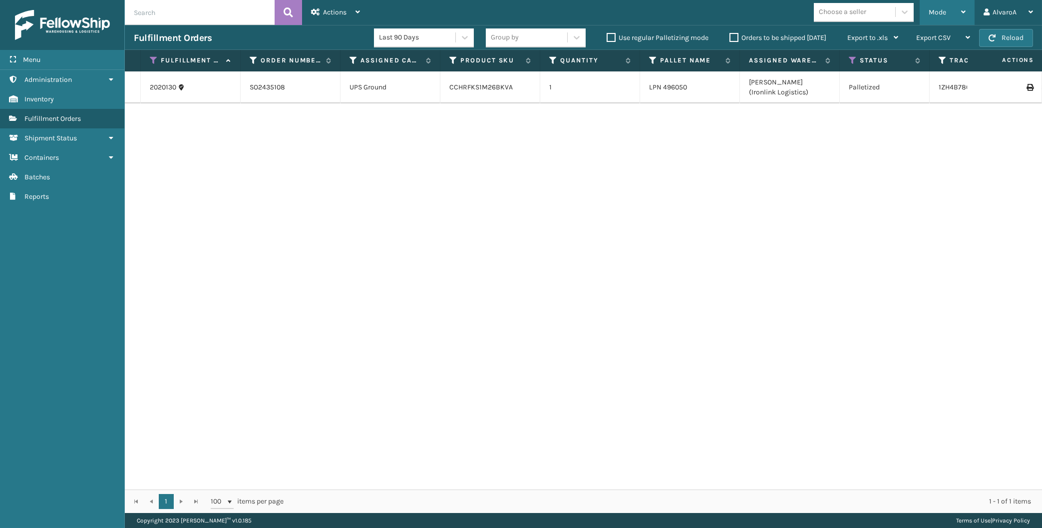
click at [926, 6] on div "Mode Regular Mode Picking Mode Labeling Mode Exit Scan Mode" at bounding box center [947, 12] width 55 height 25
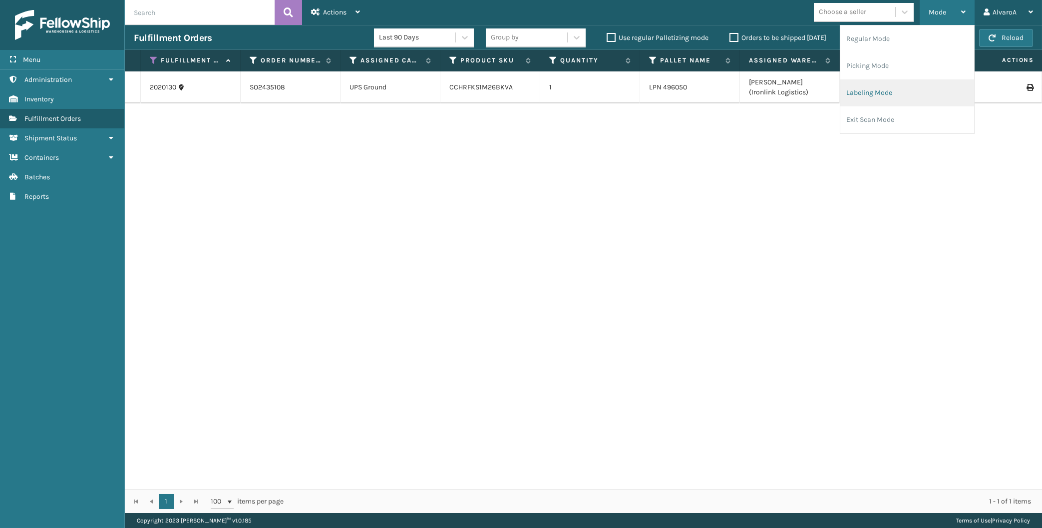
click at [860, 87] on li "Labeling Mode" at bounding box center [907, 92] width 134 height 27
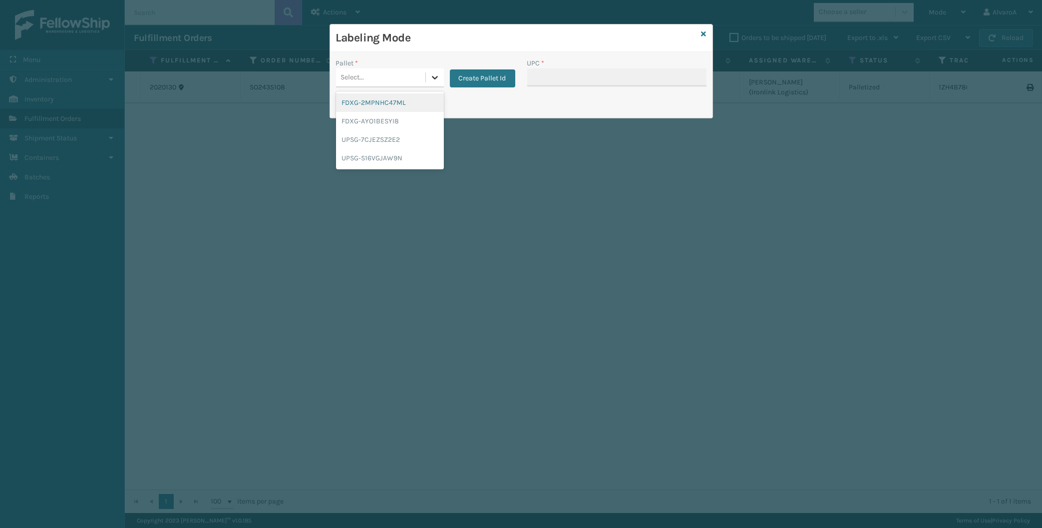
click at [433, 81] on icon at bounding box center [435, 77] width 10 height 10
click at [382, 161] on div "UPSG-S16VGJAW9N" at bounding box center [390, 158] width 108 height 18
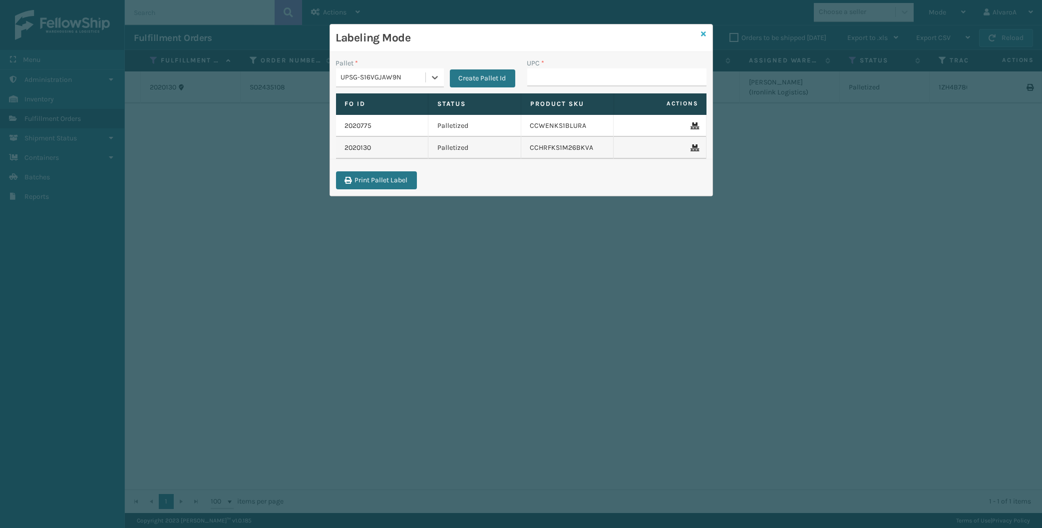
click at [704, 35] on icon at bounding box center [704, 33] width 5 height 7
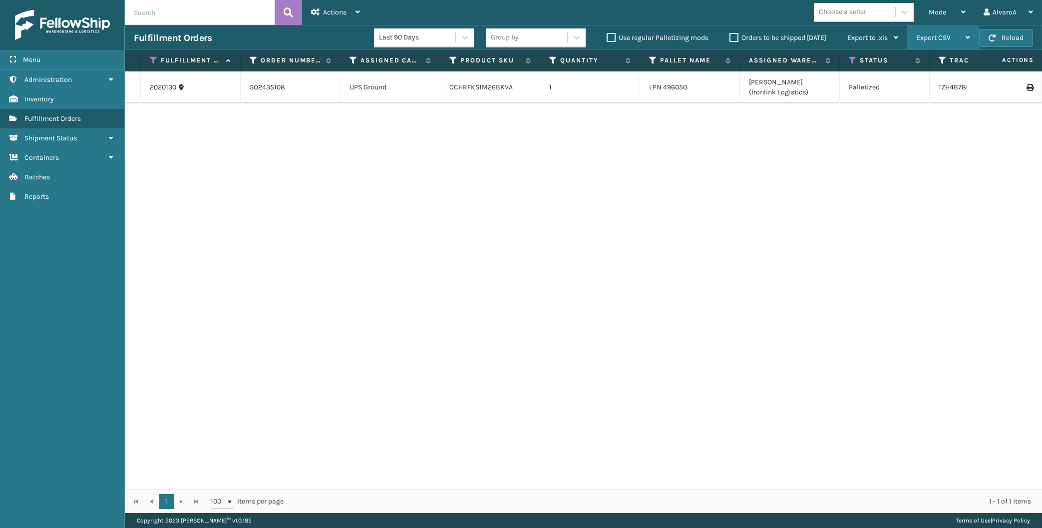
drag, startPoint x: 947, startPoint y: 11, endPoint x: 929, endPoint y: 47, distance: 40.0
click at [948, 11] on div "Mode" at bounding box center [947, 12] width 37 height 25
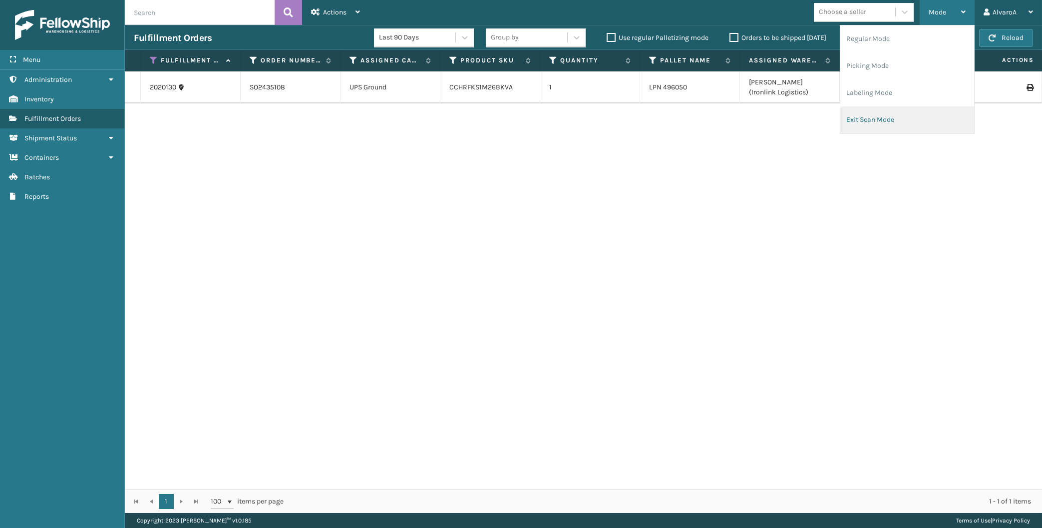
click at [895, 108] on li "Exit Scan Mode" at bounding box center [907, 119] width 134 height 27
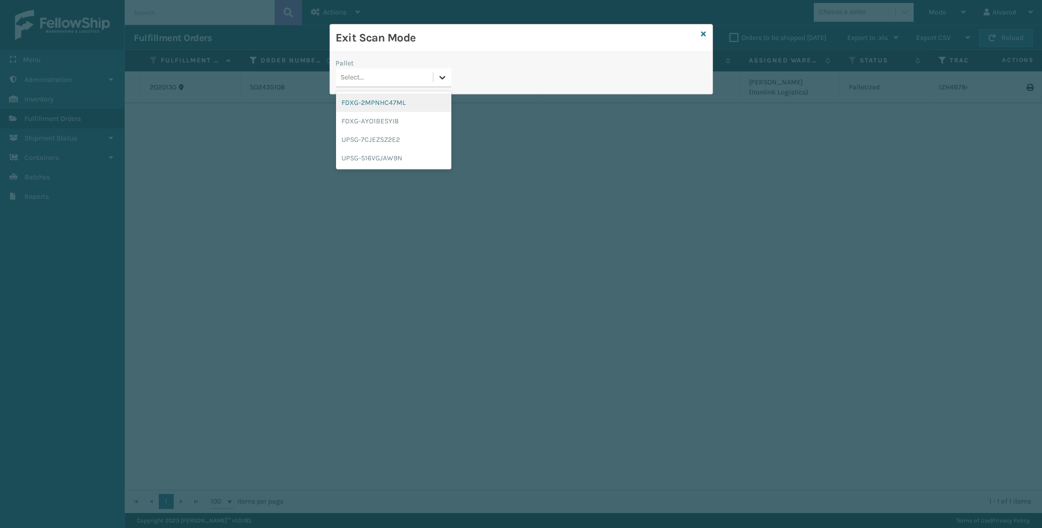
click at [444, 78] on icon at bounding box center [442, 77] width 10 height 10
click at [396, 139] on div "UPSG-7CJEZSZ2E2" at bounding box center [393, 139] width 115 height 18
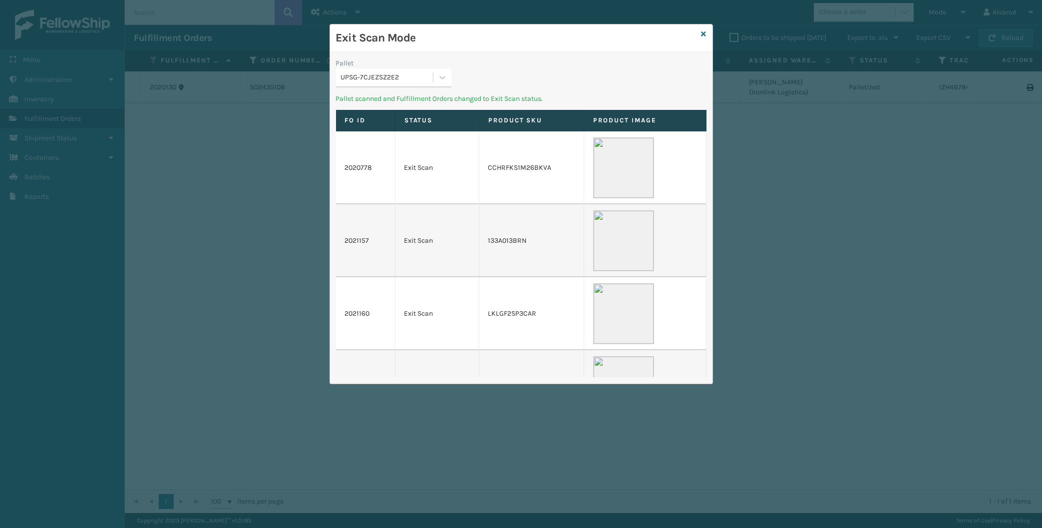
click at [433, 73] on span at bounding box center [433, 77] width 0 height 10
drag, startPoint x: 382, startPoint y: 134, endPoint x: 406, endPoint y: 168, distance: 41.8
click at [382, 136] on div "UPSG-S16VGJAW9N" at bounding box center [393, 139] width 115 height 18
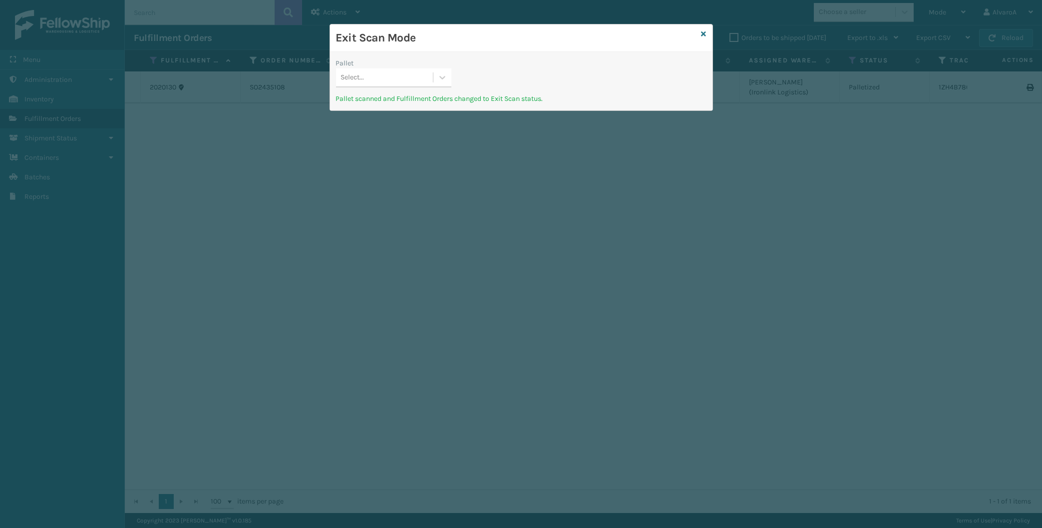
click at [704, 29] on div "Exit Scan Mode" at bounding box center [521, 37] width 382 height 27
click at [704, 33] on icon at bounding box center [704, 33] width 5 height 7
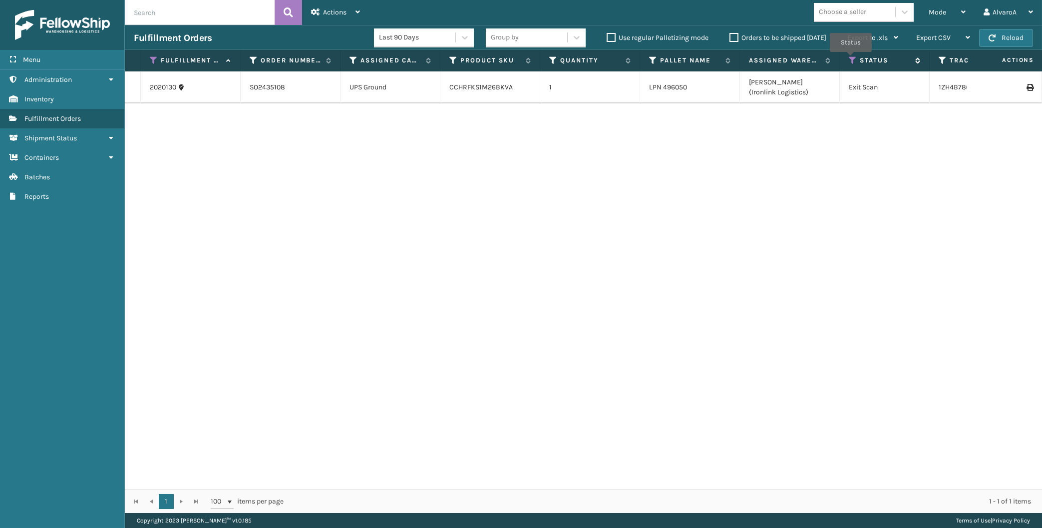
click at [852, 59] on icon at bounding box center [853, 60] width 8 height 9
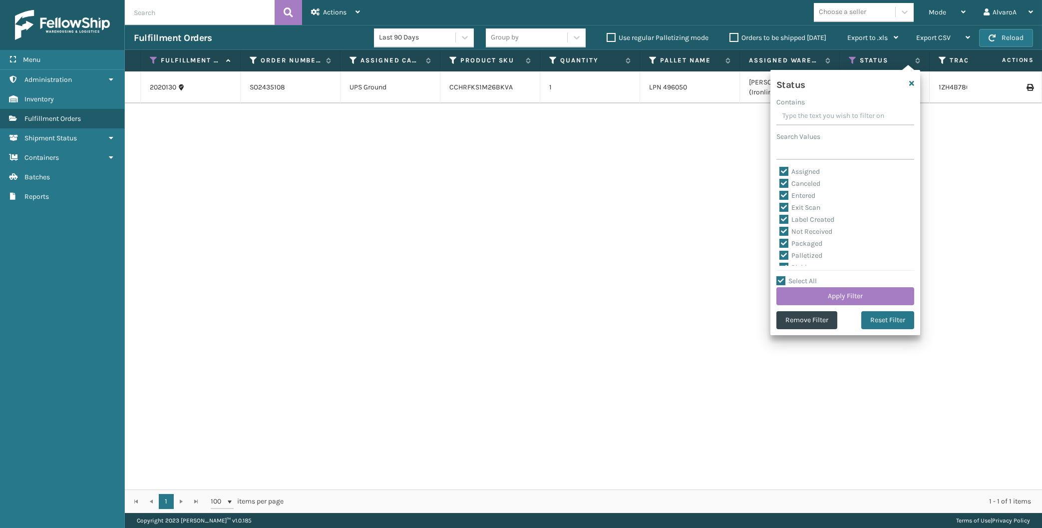
click at [793, 276] on div "Select All Apply Filter" at bounding box center [845, 290] width 138 height 30
click at [791, 282] on label "Select All" at bounding box center [796, 281] width 40 height 8
click at [791, 276] on input "Select All" at bounding box center [851, 275] width 150 height 1
checkbox input "false"
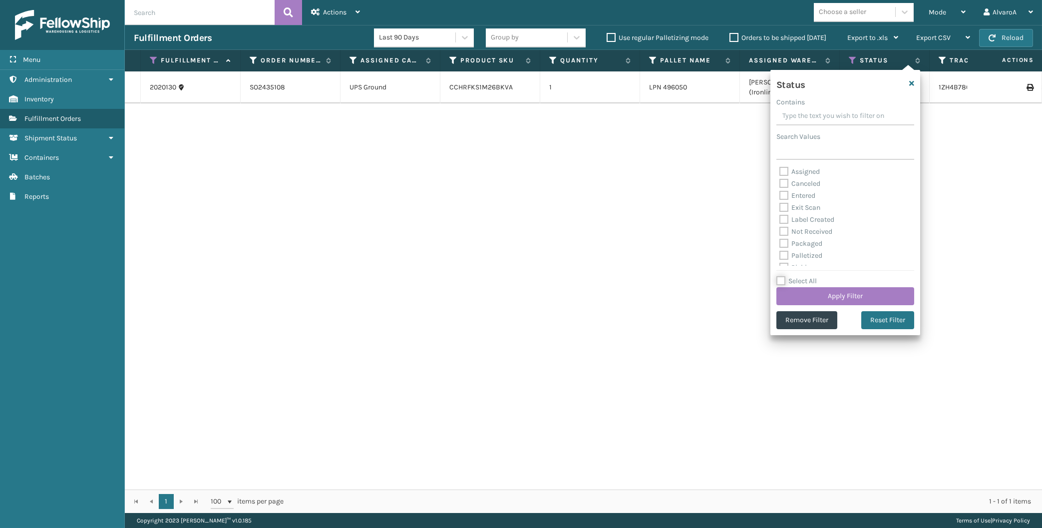
checkbox input "false"
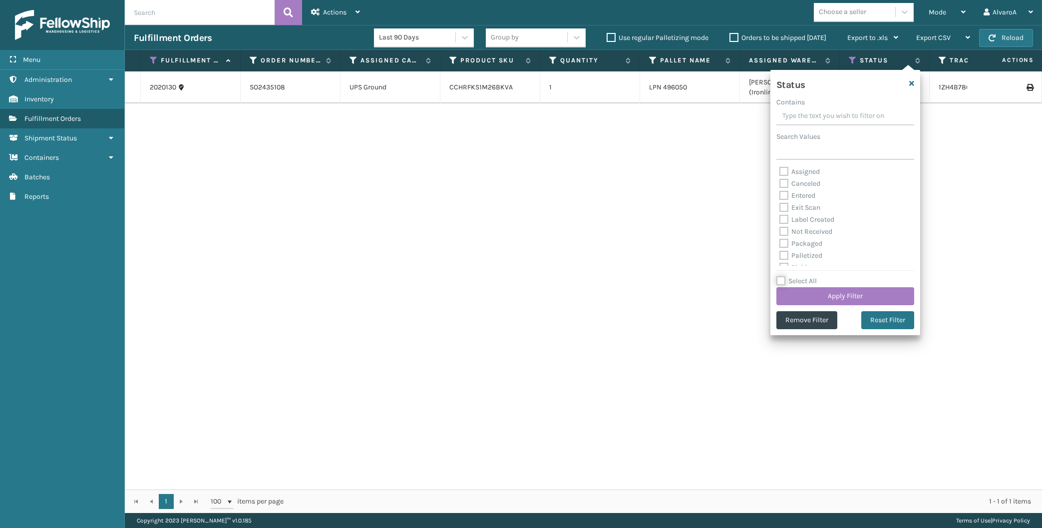
checkbox input "false"
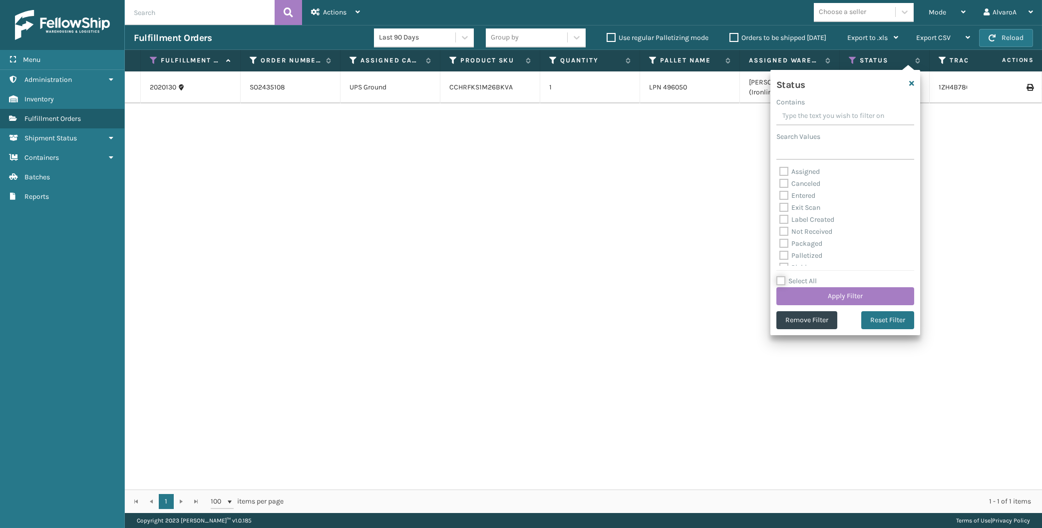
checkbox input "false"
drag, startPoint x: 808, startPoint y: 220, endPoint x: 806, endPoint y: 233, distance: 13.1
click at [808, 221] on label "Picking" at bounding box center [796, 221] width 35 height 8
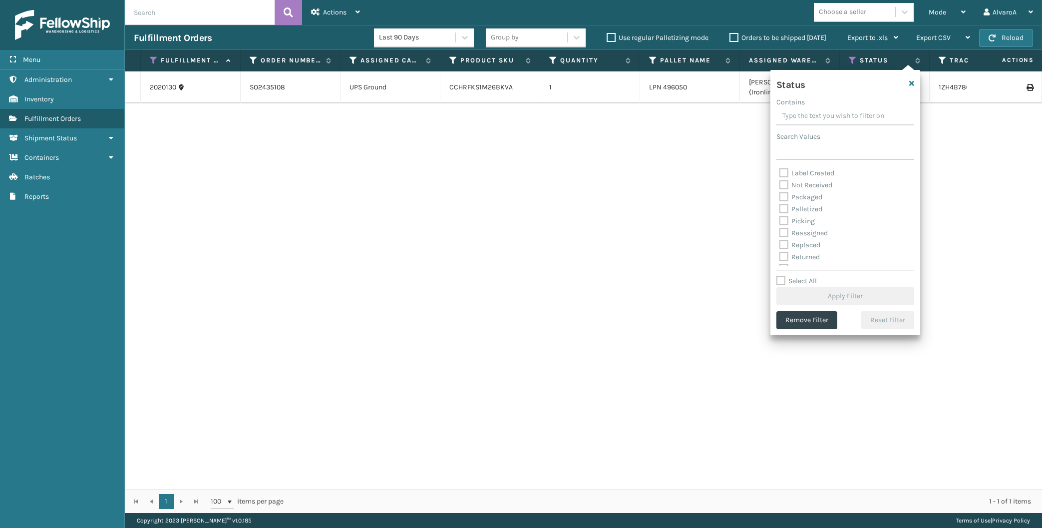
click at [780, 221] on input "Picking" at bounding box center [779, 218] width 0 height 6
checkbox input "true"
click at [795, 299] on button "Apply Filter" at bounding box center [845, 296] width 138 height 18
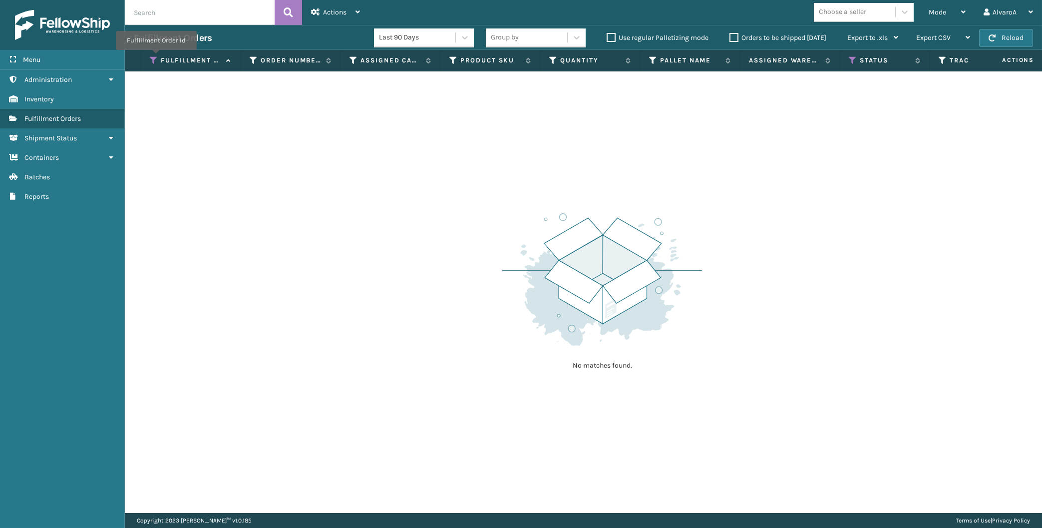
click at [156, 57] on icon at bounding box center [154, 60] width 8 height 9
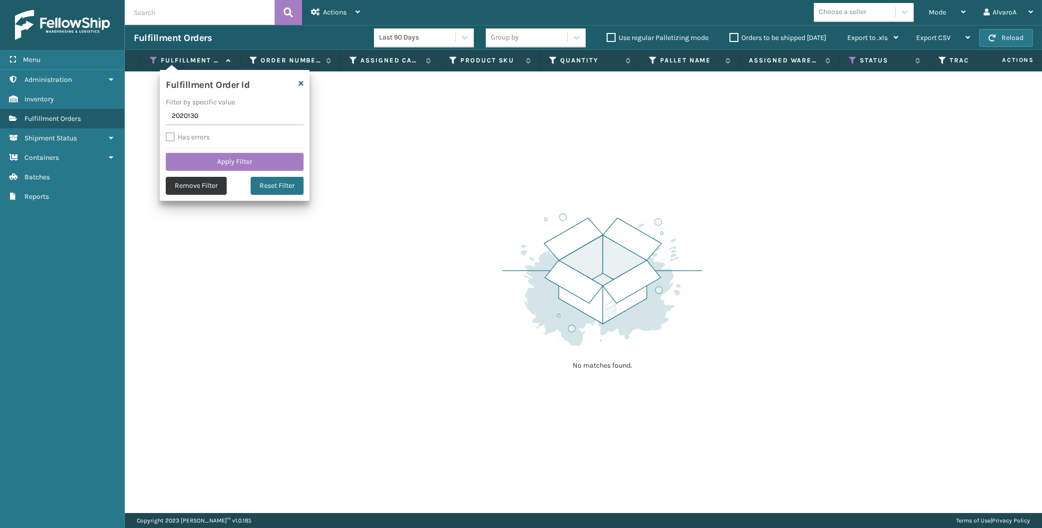
click at [180, 186] on button "Remove Filter" at bounding box center [196, 186] width 61 height 18
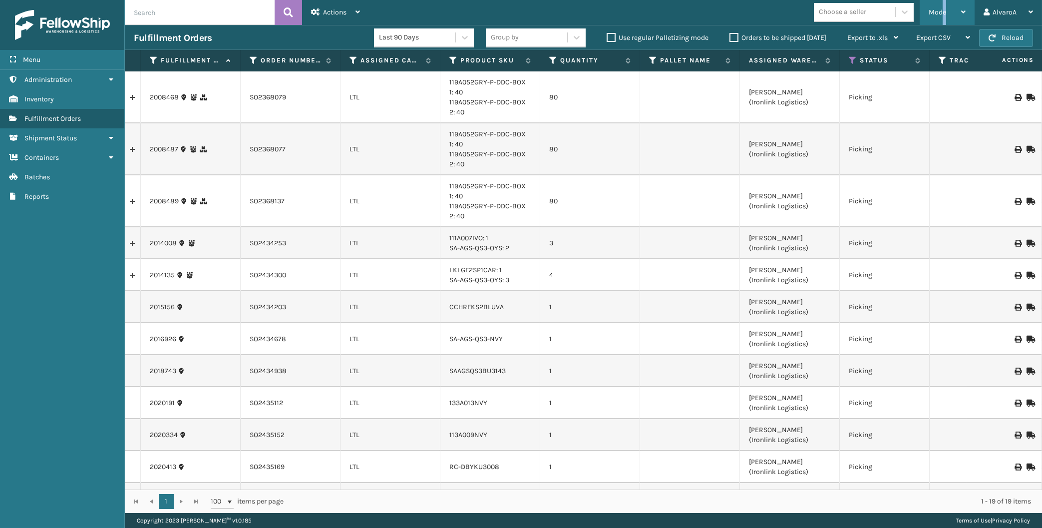
click at [945, 5] on div "Mode" at bounding box center [947, 12] width 37 height 25
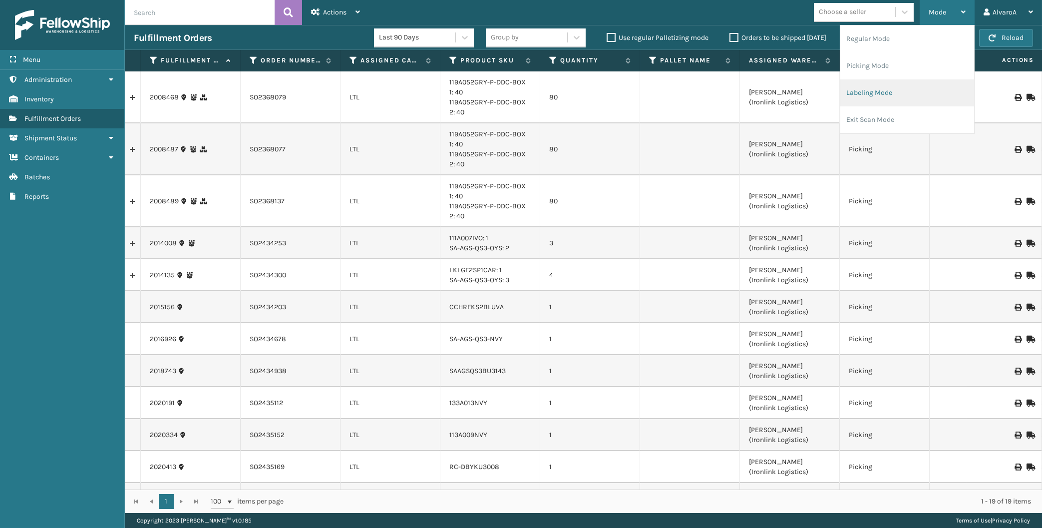
click at [883, 84] on li "Labeling Mode" at bounding box center [907, 92] width 134 height 27
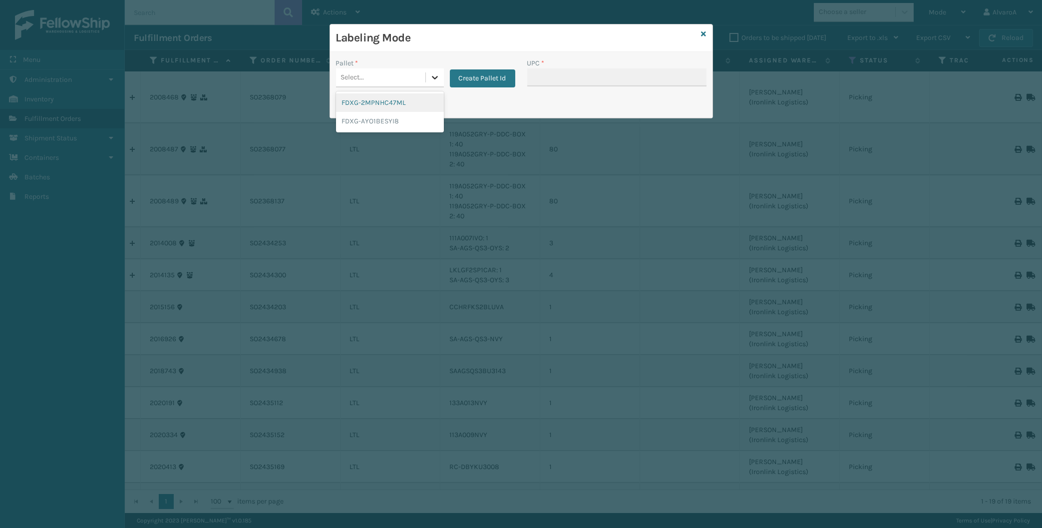
click at [435, 75] on icon at bounding box center [435, 77] width 10 height 10
click at [465, 78] on button "Create Pallet Id" at bounding box center [482, 78] width 65 height 18
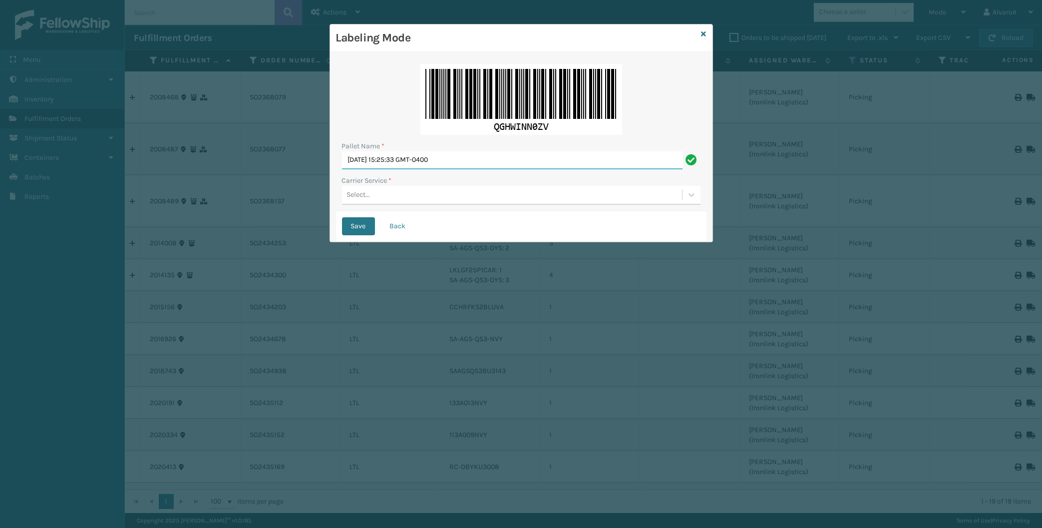
drag, startPoint x: 473, startPoint y: 155, endPoint x: 337, endPoint y: 181, distance: 139.3
click at [342, 169] on input "[DATE] 15:25:33 GMT-0400" at bounding box center [512, 160] width 341 height 18
type input "LPN 496047"
click at [400, 191] on div "Select..." at bounding box center [512, 195] width 340 height 16
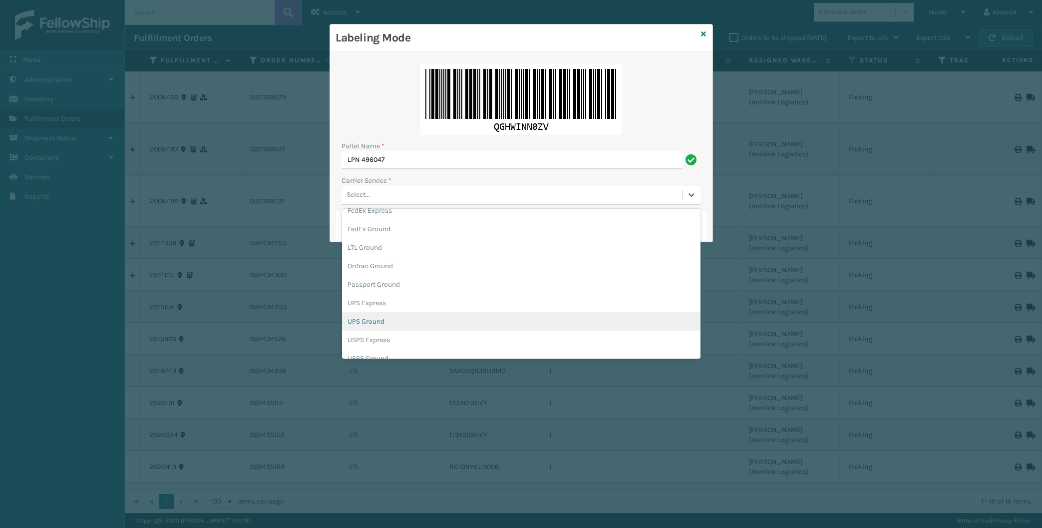
click at [363, 320] on div "UPS Ground" at bounding box center [521, 321] width 359 height 18
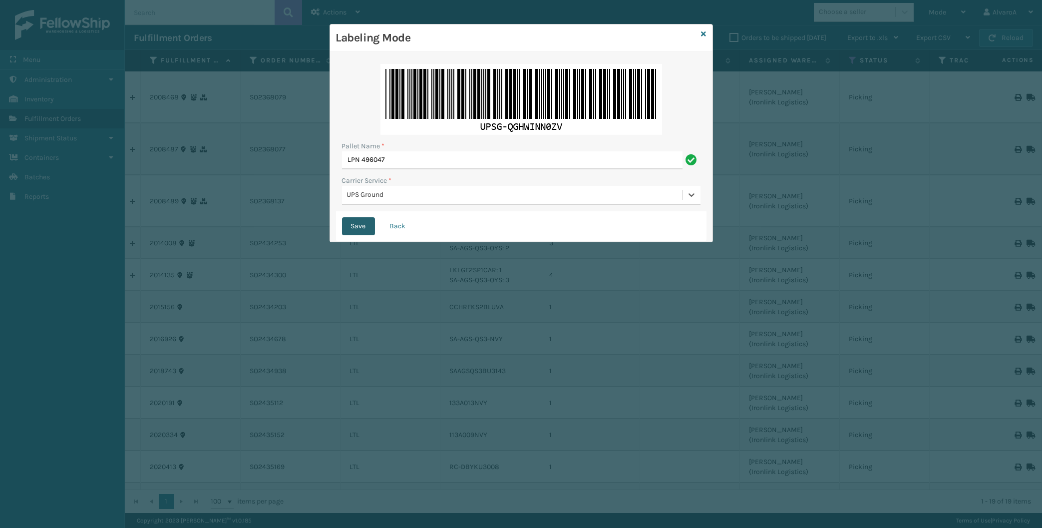
click at [368, 224] on button "Save" at bounding box center [358, 226] width 33 height 18
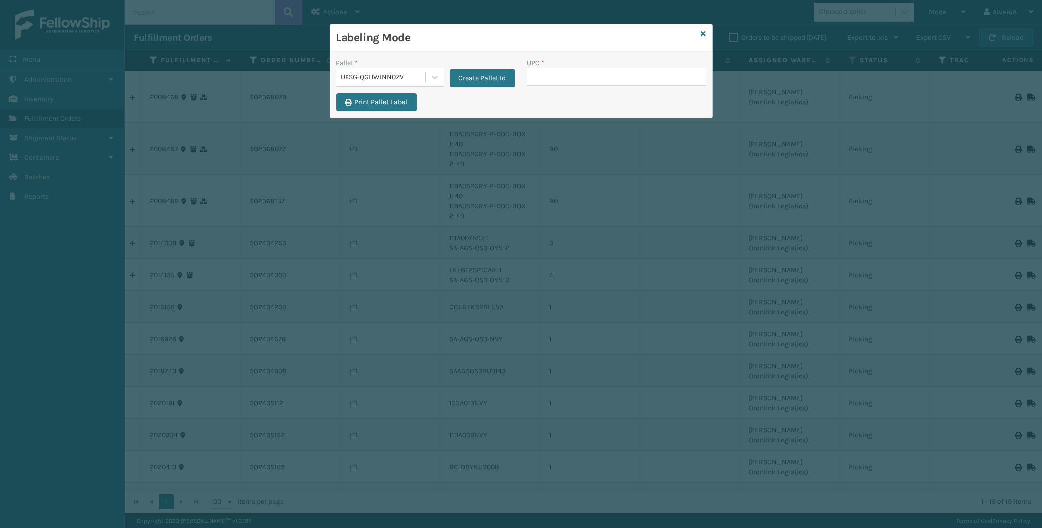
click at [564, 75] on input "UPC *" at bounding box center [616, 77] width 179 height 18
type input "114A063OAT"
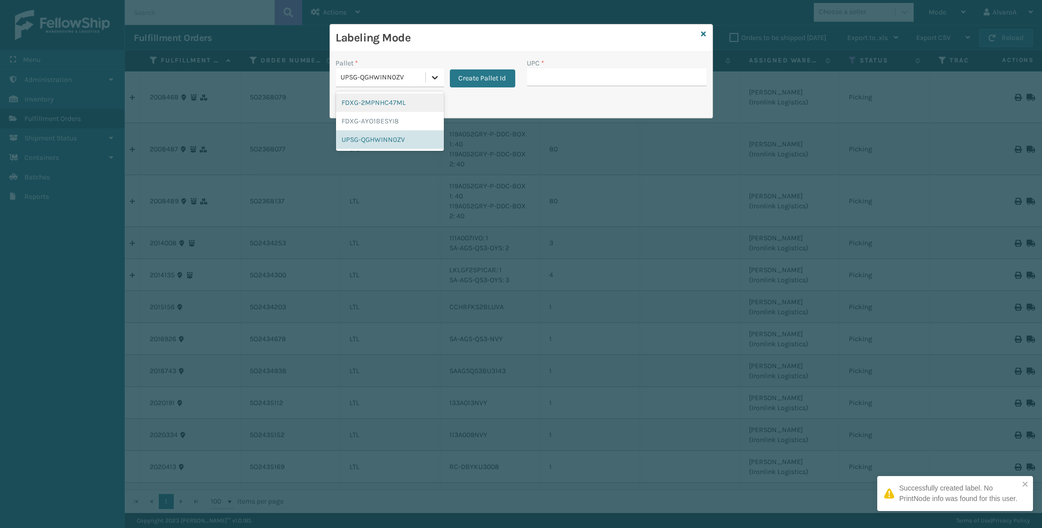
click at [429, 71] on div at bounding box center [435, 77] width 18 height 18
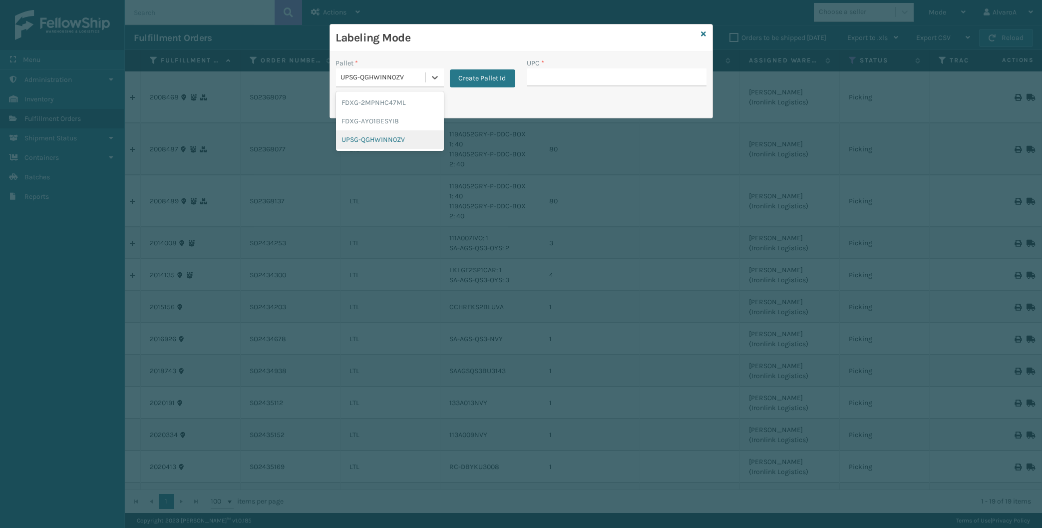
click at [384, 140] on div "UPSG-QGHWINN0ZV" at bounding box center [390, 139] width 108 height 18
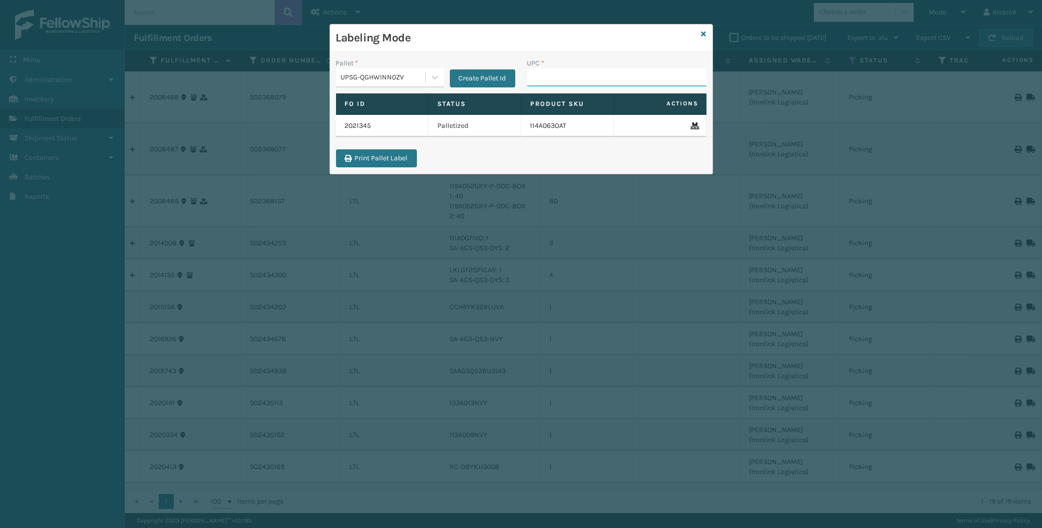
click at [556, 73] on input "UPC *" at bounding box center [616, 77] width 179 height 18
type input "CCHRFKS2M26DGRA"
click at [707, 35] on div "Labeling Mode" at bounding box center [521, 37] width 382 height 27
click at [702, 34] on div "Labeling Mode" at bounding box center [521, 37] width 382 height 27
click at [705, 32] on icon at bounding box center [704, 33] width 5 height 7
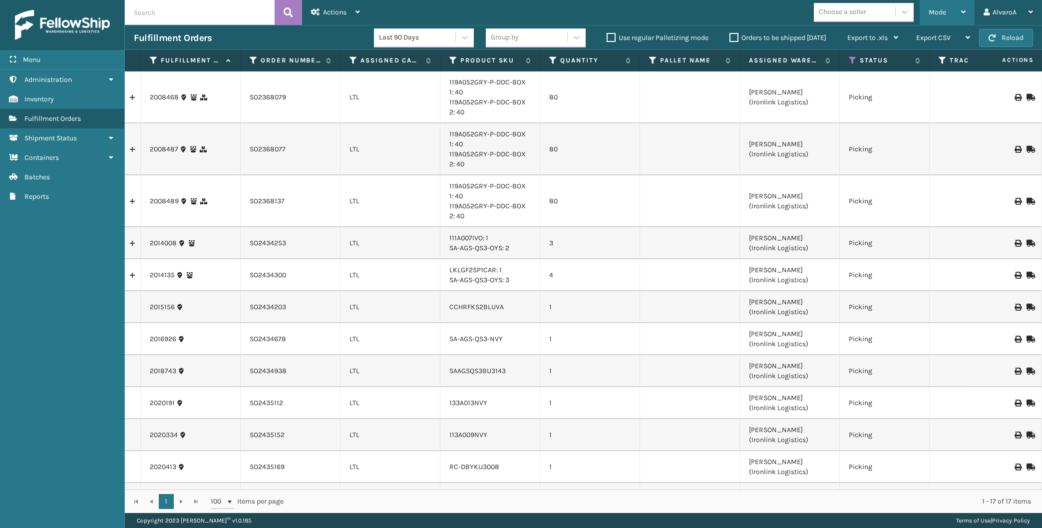
click at [955, 13] on div "Mode" at bounding box center [947, 12] width 37 height 25
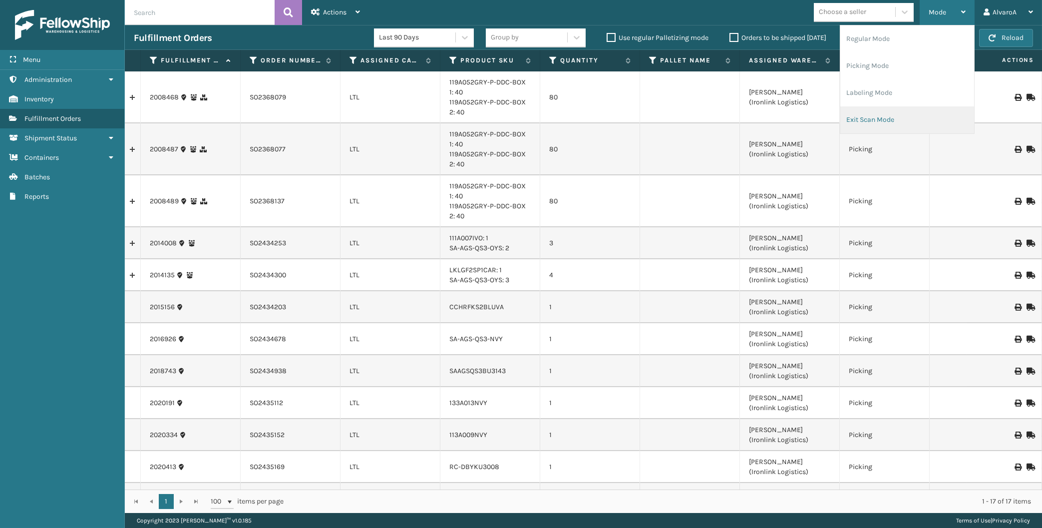
click at [865, 117] on li "Exit Scan Mode" at bounding box center [907, 119] width 134 height 27
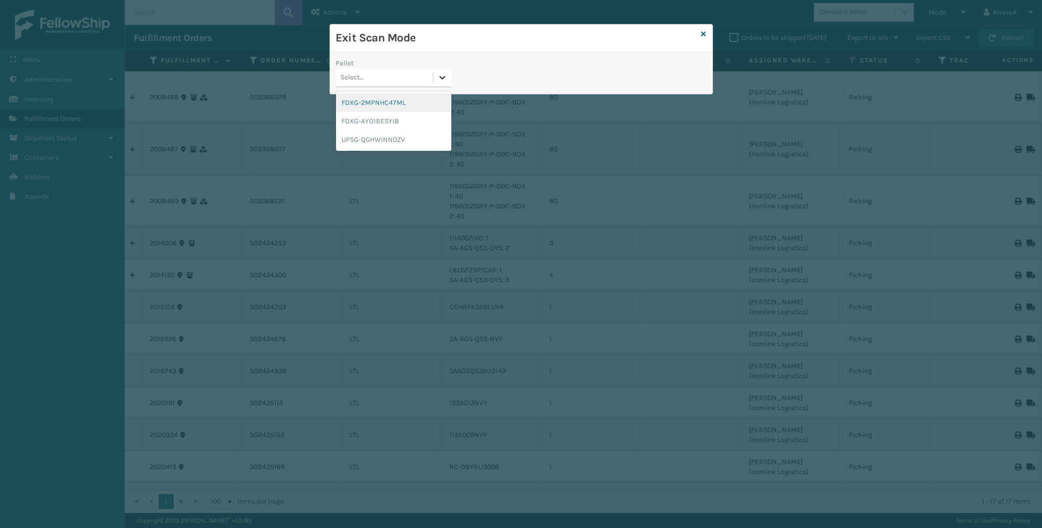
click at [443, 78] on icon at bounding box center [442, 77] width 6 height 3
click at [390, 137] on div "UPSG-QGHWINN0ZV" at bounding box center [393, 139] width 115 height 18
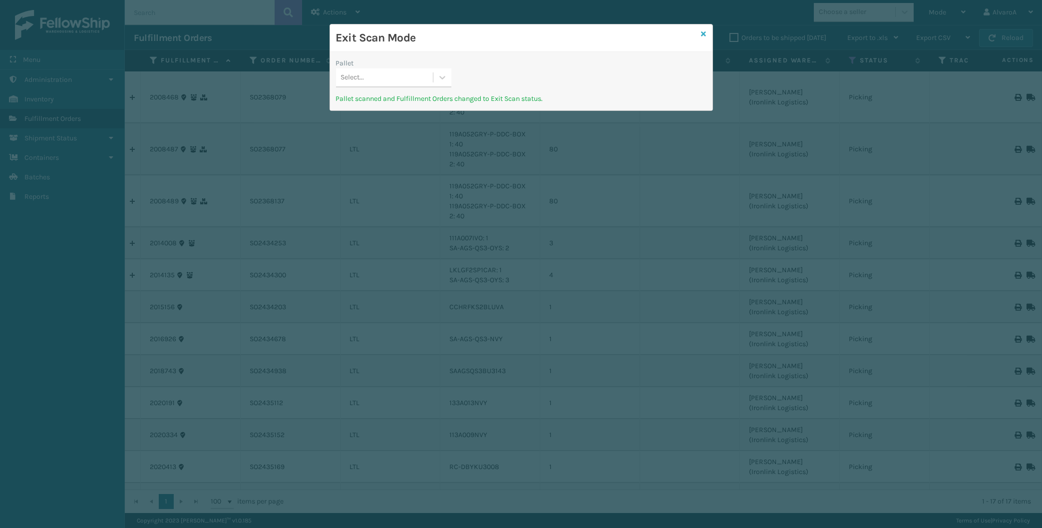
click at [703, 35] on icon at bounding box center [704, 33] width 5 height 7
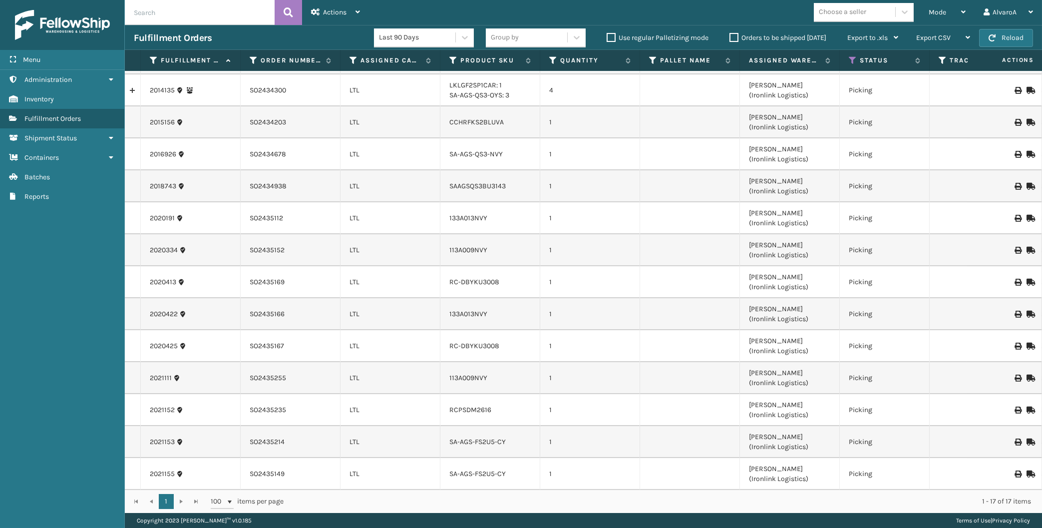
scroll to position [0, 0]
